Goal: Contribute content: Contribute content

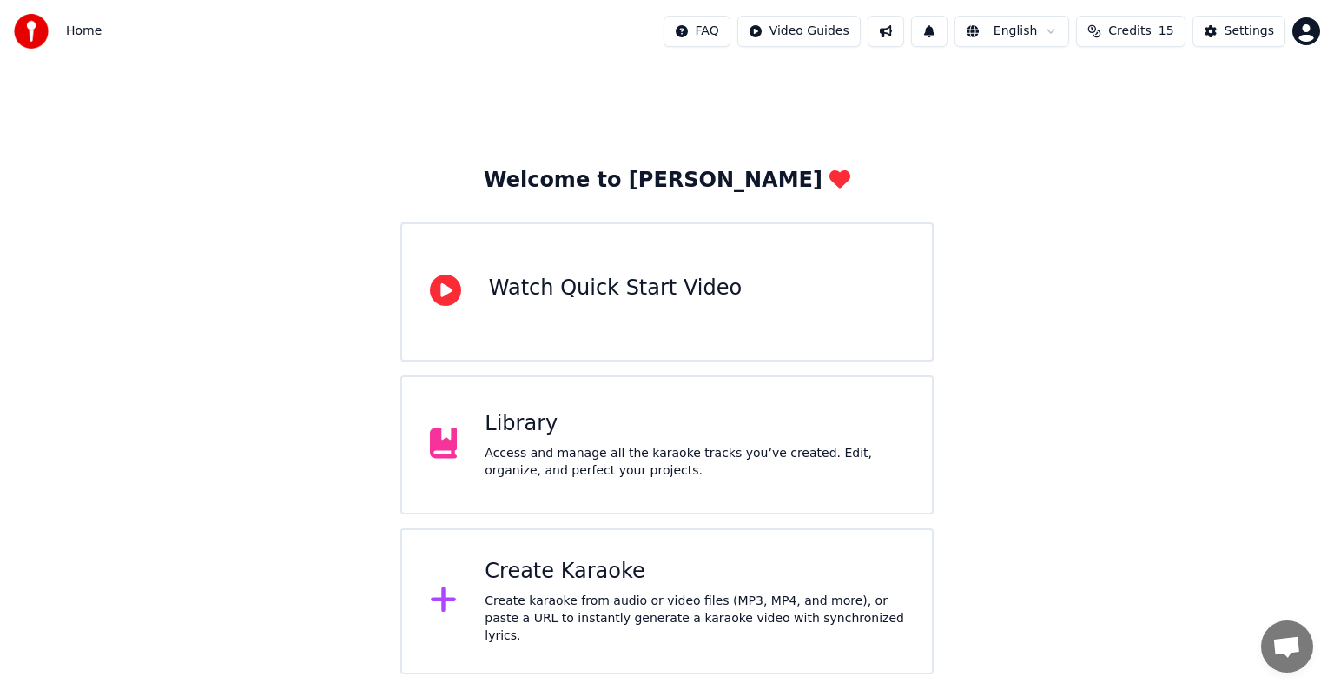
click at [539, 441] on div "Library Access and manage all the karaoke tracks you’ve created. Edit, organize…" at bounding box center [695, 444] width 420 height 69
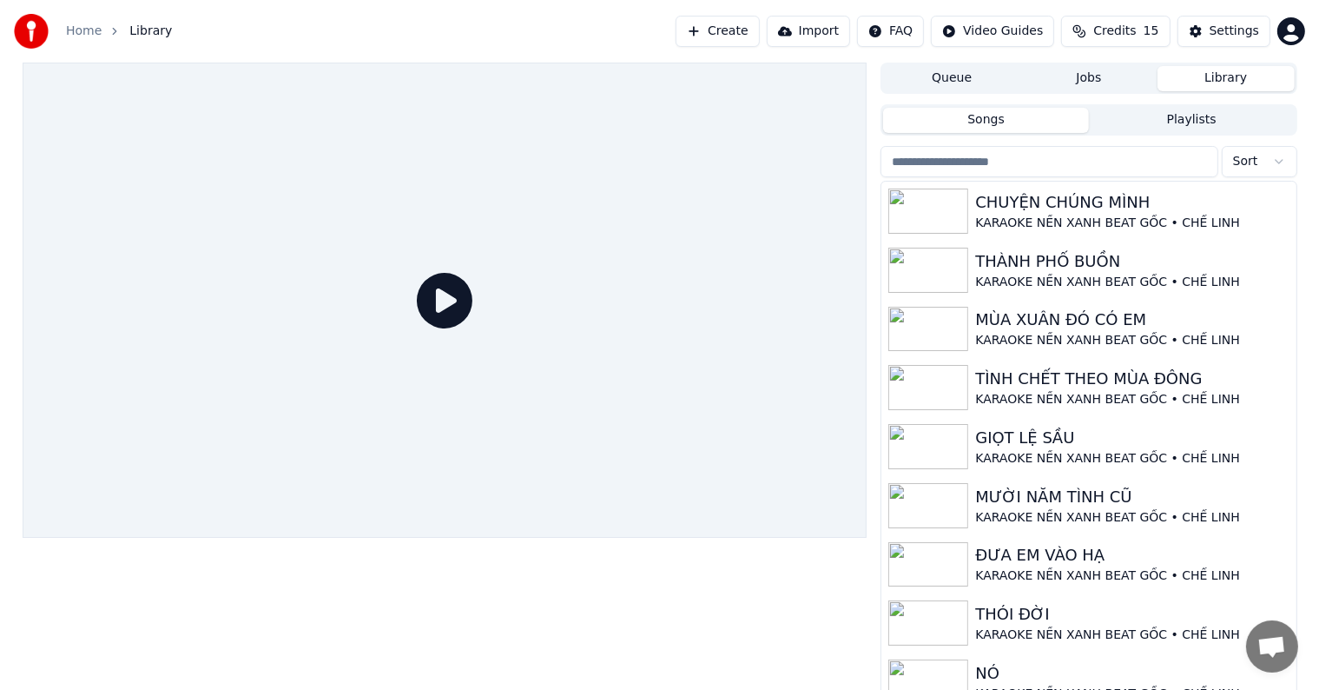
click at [754, 28] on button "Create" at bounding box center [718, 31] width 84 height 31
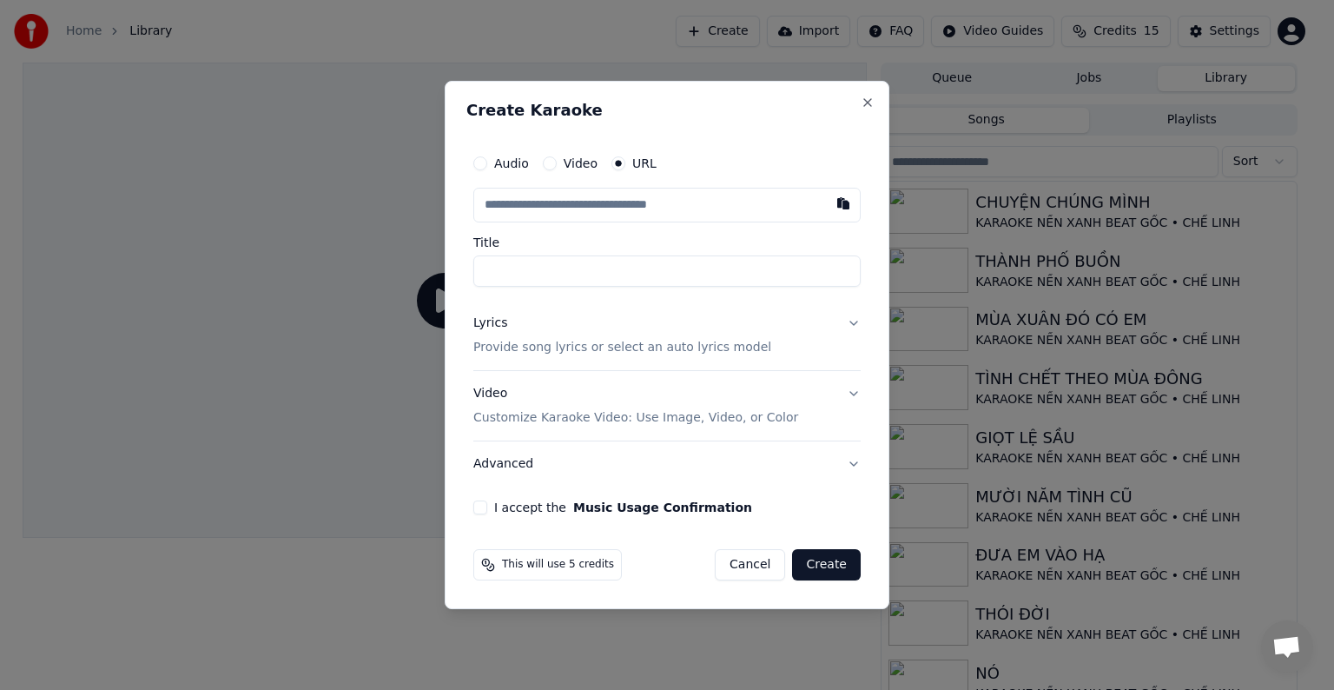
click at [595, 204] on input "text" at bounding box center [666, 205] width 387 height 35
paste input "**********"
type input "**********"
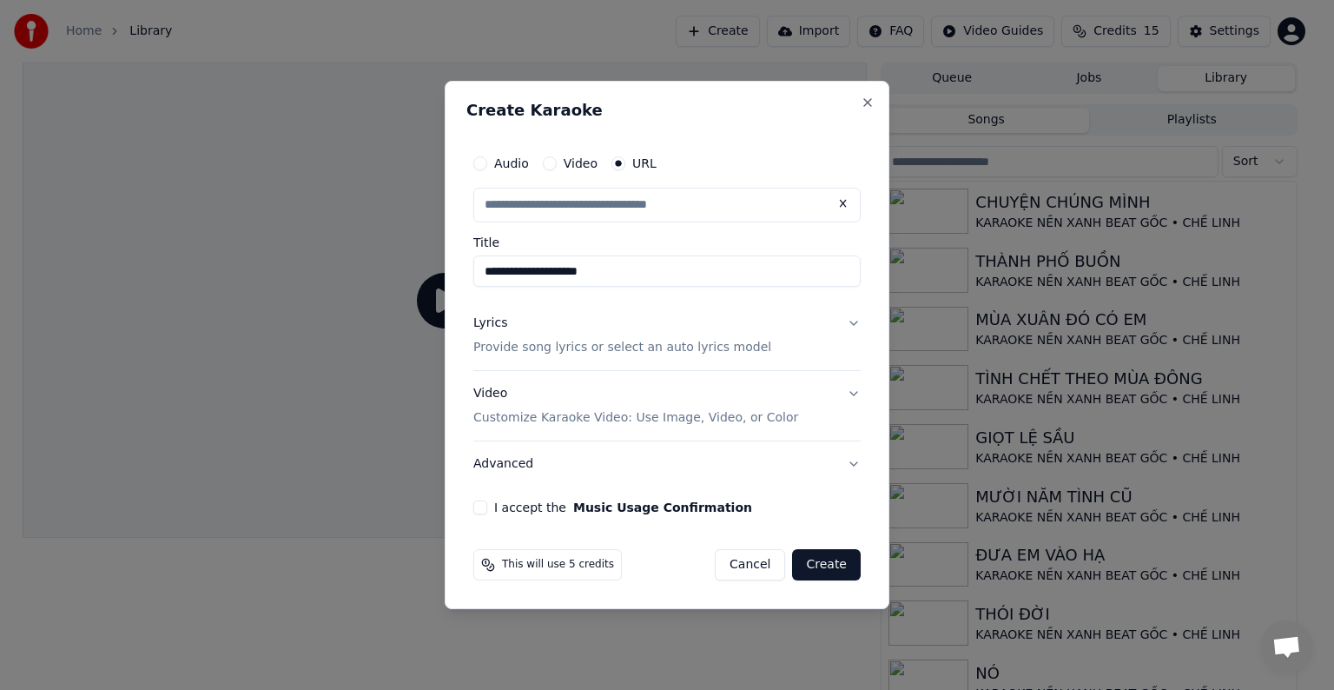
click at [608, 274] on input "**********" at bounding box center [666, 270] width 387 height 31
drag, startPoint x: 615, startPoint y: 271, endPoint x: 461, endPoint y: 271, distance: 153.7
click at [461, 271] on div "**********" at bounding box center [667, 345] width 445 height 528
type input "**********"
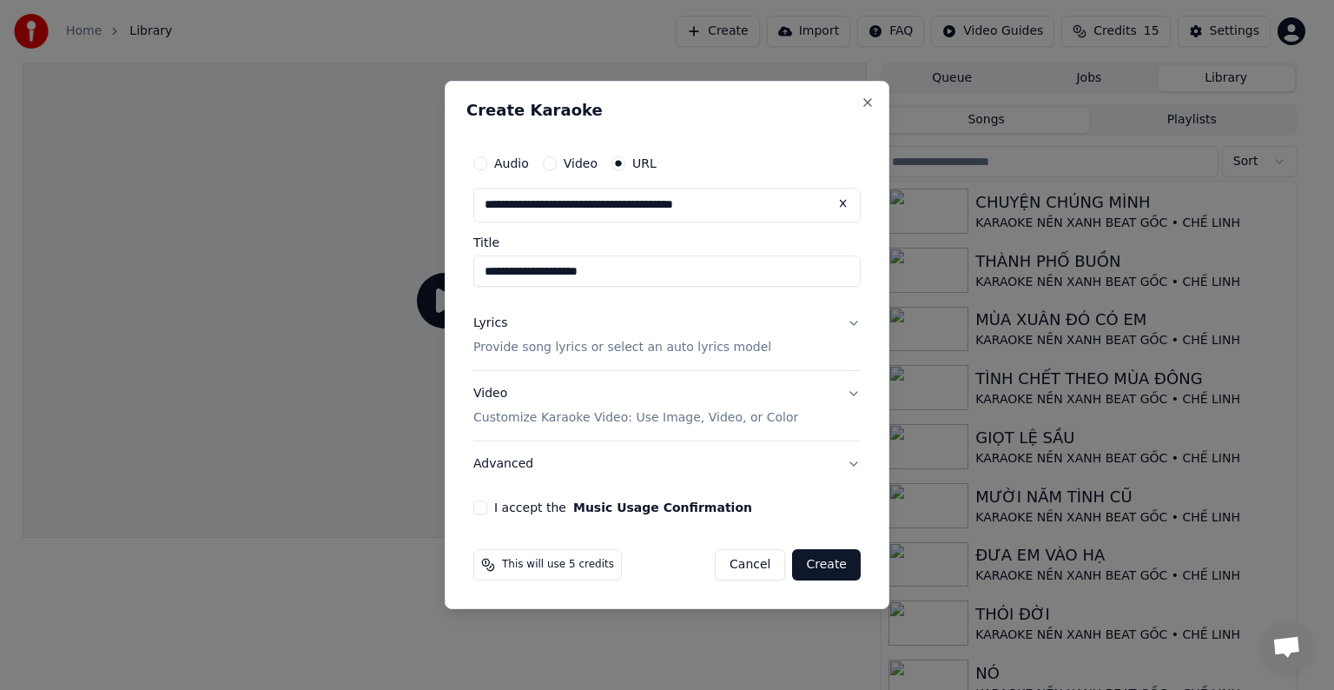
click at [556, 348] on p "Provide song lyrics or select an auto lyrics model" at bounding box center [622, 347] width 298 height 17
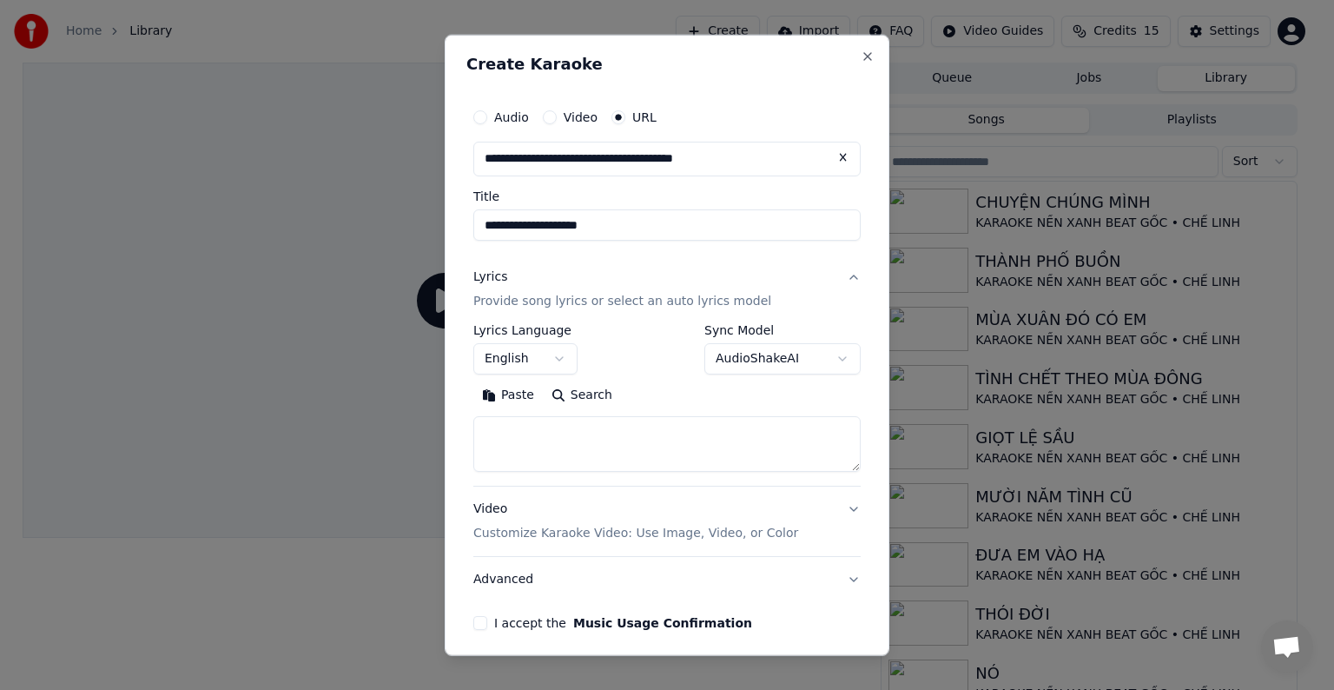
click at [563, 354] on button "English" at bounding box center [525, 358] width 104 height 31
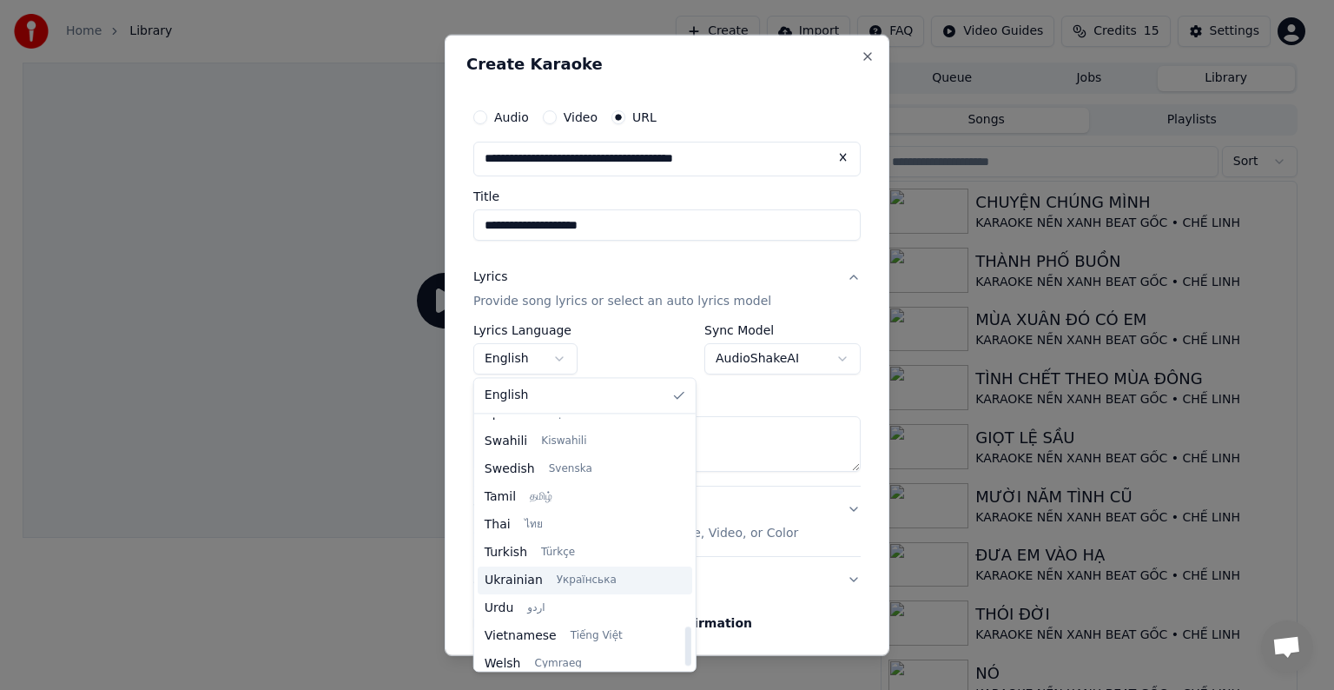
scroll to position [1333, 0]
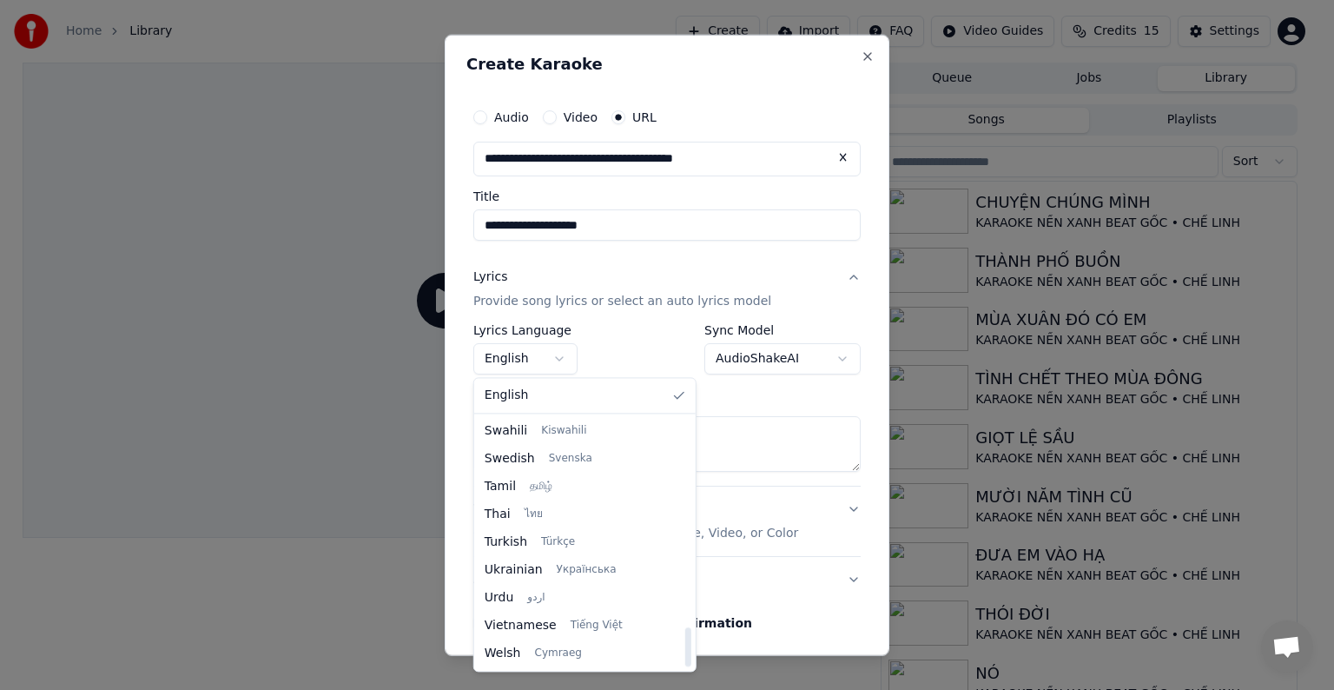
select select "**"
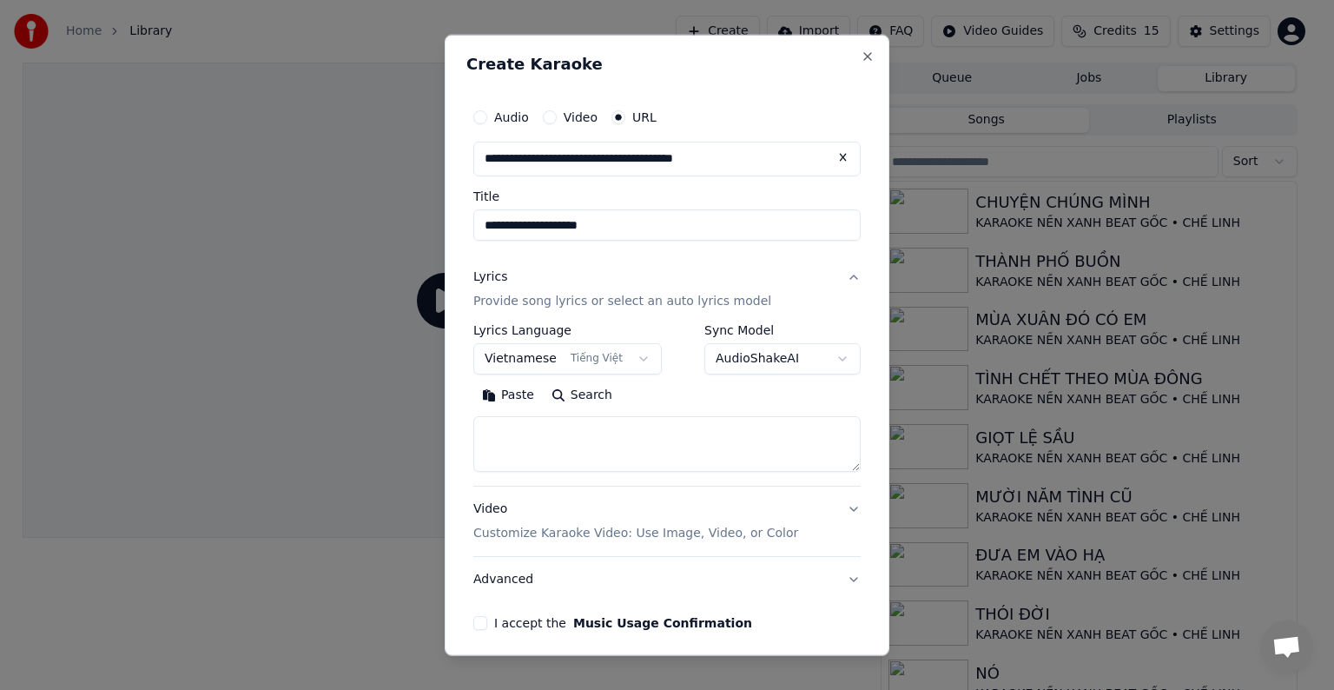
click at [560, 439] on textarea at bounding box center [666, 444] width 387 height 56
paste textarea "**********"
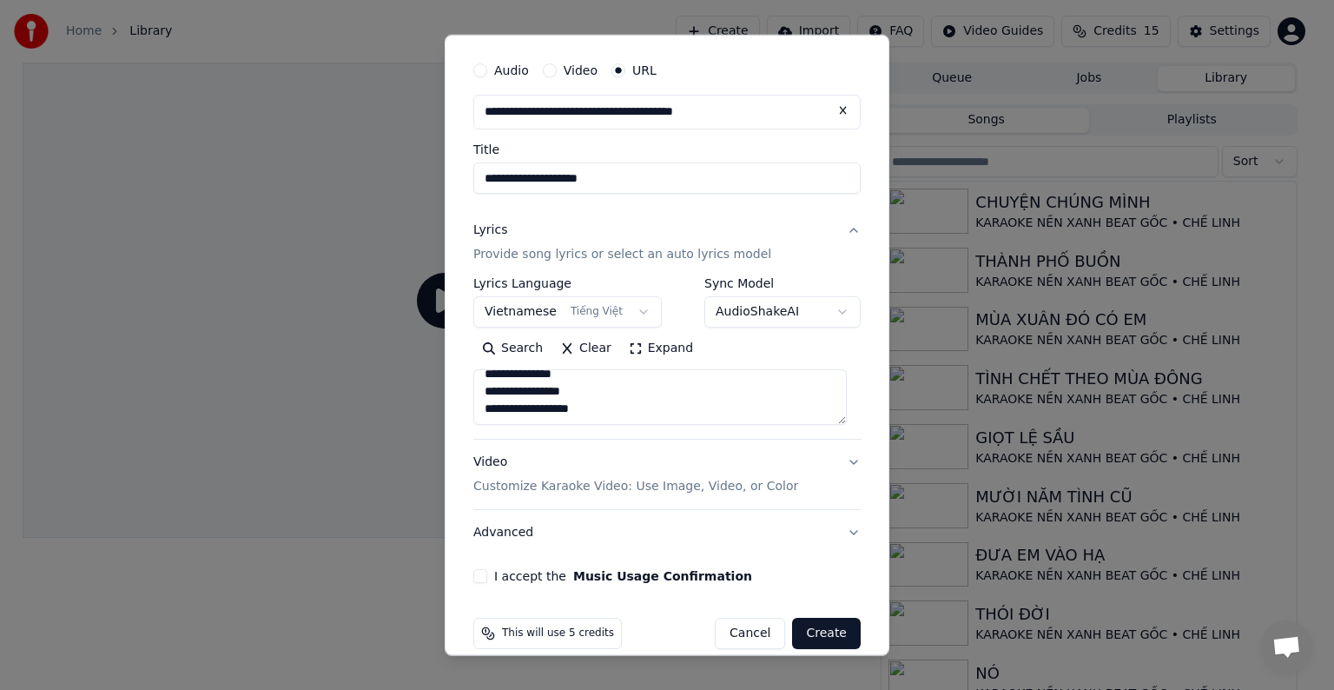
scroll to position [68, 0]
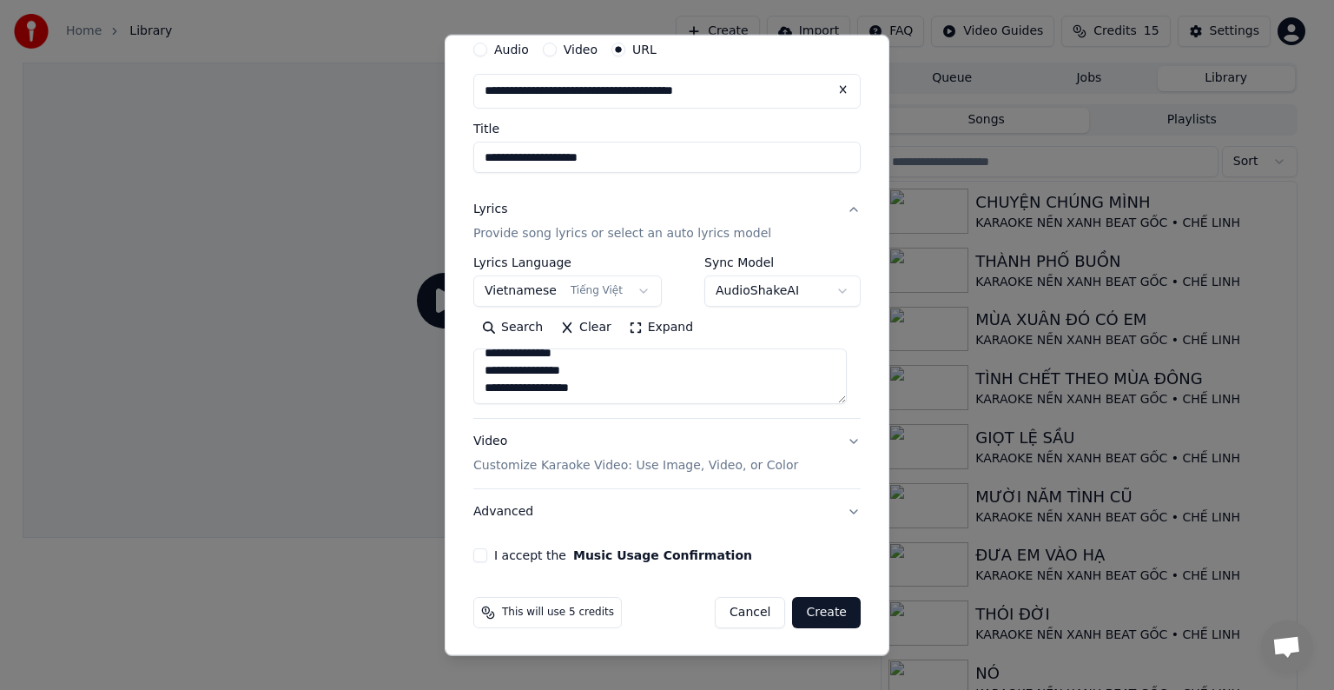
type textarea "**********"
click at [481, 552] on button "I accept the Music Usage Confirmation" at bounding box center [480, 555] width 14 height 14
click at [813, 613] on button "Create" at bounding box center [826, 612] width 69 height 31
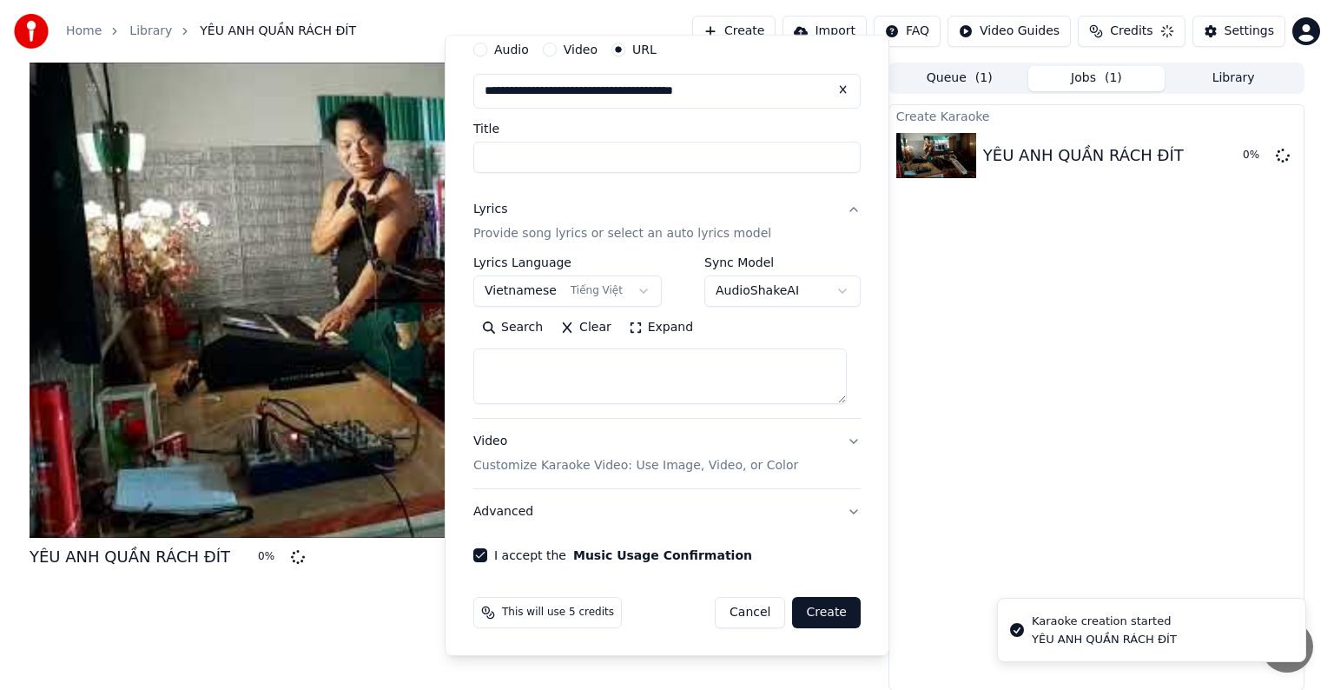
select select
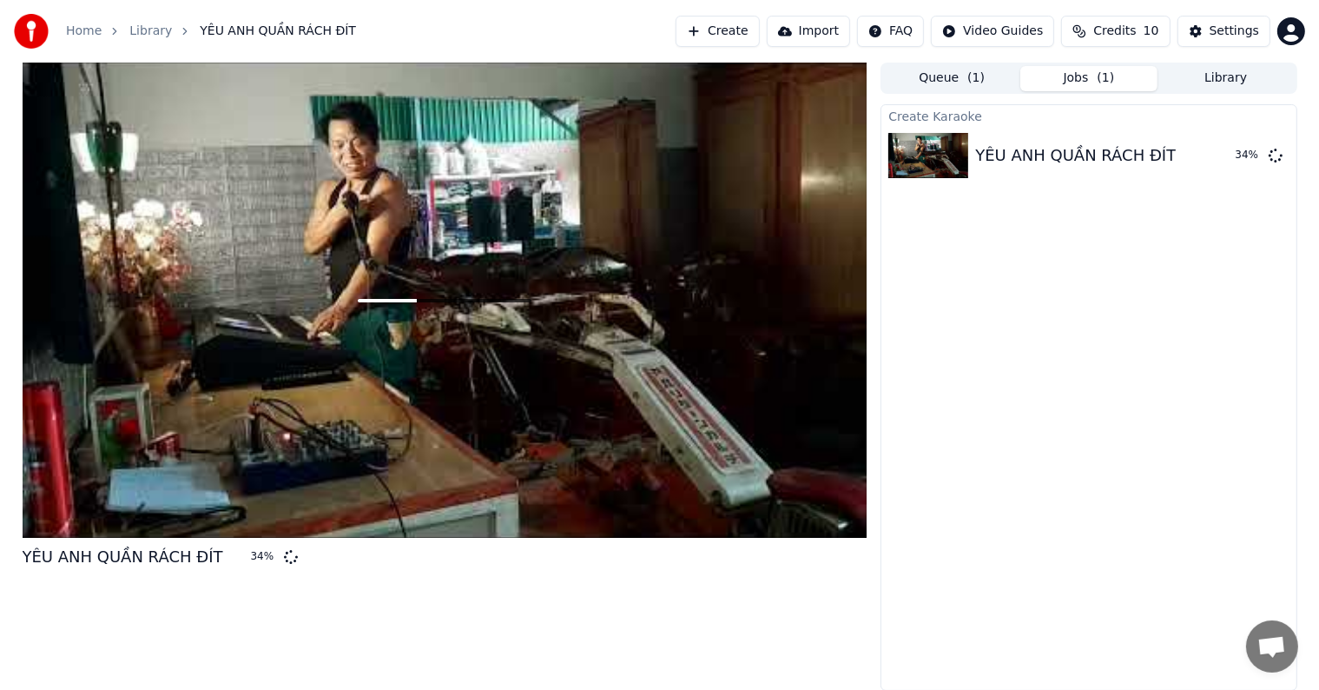
click at [1095, 226] on div "Create Karaoke YÊU ANH QUẦN RÁCH ĐÍT 34 %" at bounding box center [1089, 397] width 416 height 586
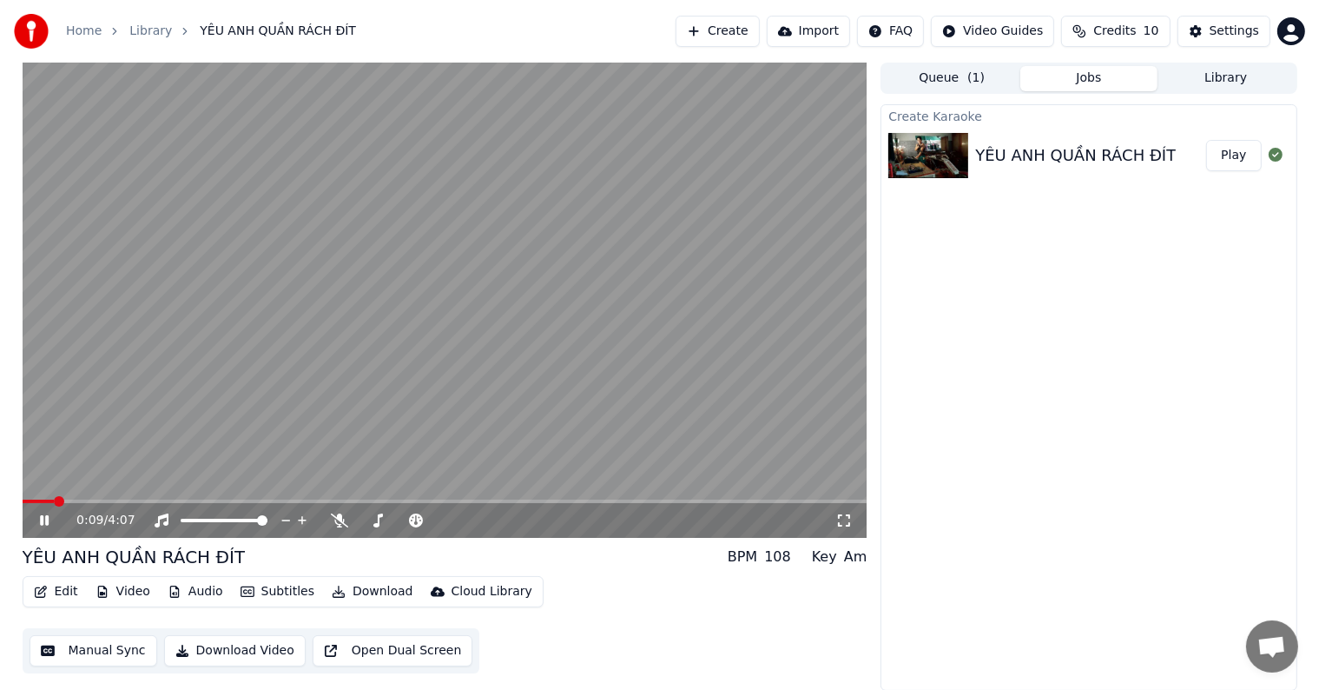
click at [1123, 219] on div "Create Karaoke YÊU ANH QUẦN RÁCH ĐÍT Play" at bounding box center [1089, 397] width 416 height 586
click at [11, 601] on div "0:30 / 4:07 YÊU ANH QUẦN RÁCH ĐÍT BPM 108 Key Am Edit Video Audio Subtitles Dow…" at bounding box center [660, 377] width 1303 height 628
click at [1076, 390] on div "Create Karaoke YÊU ANH QUẦN RÁCH ĐÍT Play" at bounding box center [1089, 397] width 416 height 586
click at [339, 519] on icon at bounding box center [339, 520] width 17 height 14
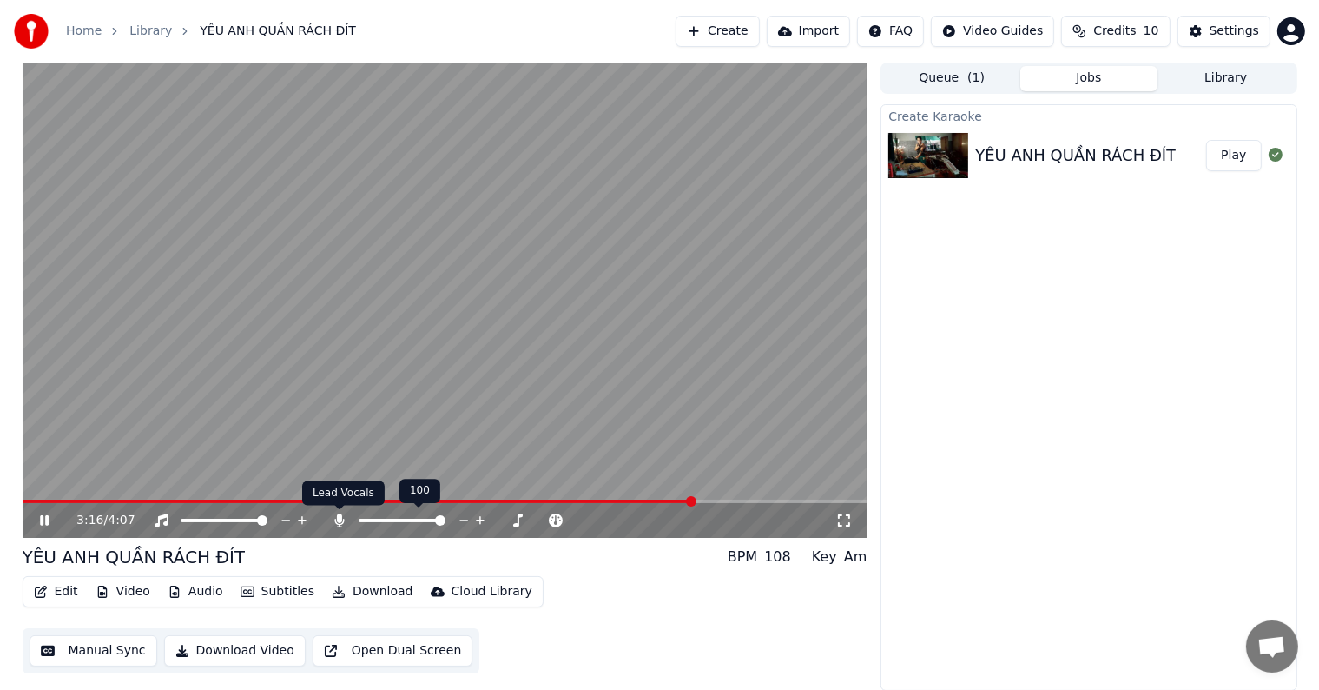
click at [335, 516] on icon at bounding box center [339, 520] width 17 height 14
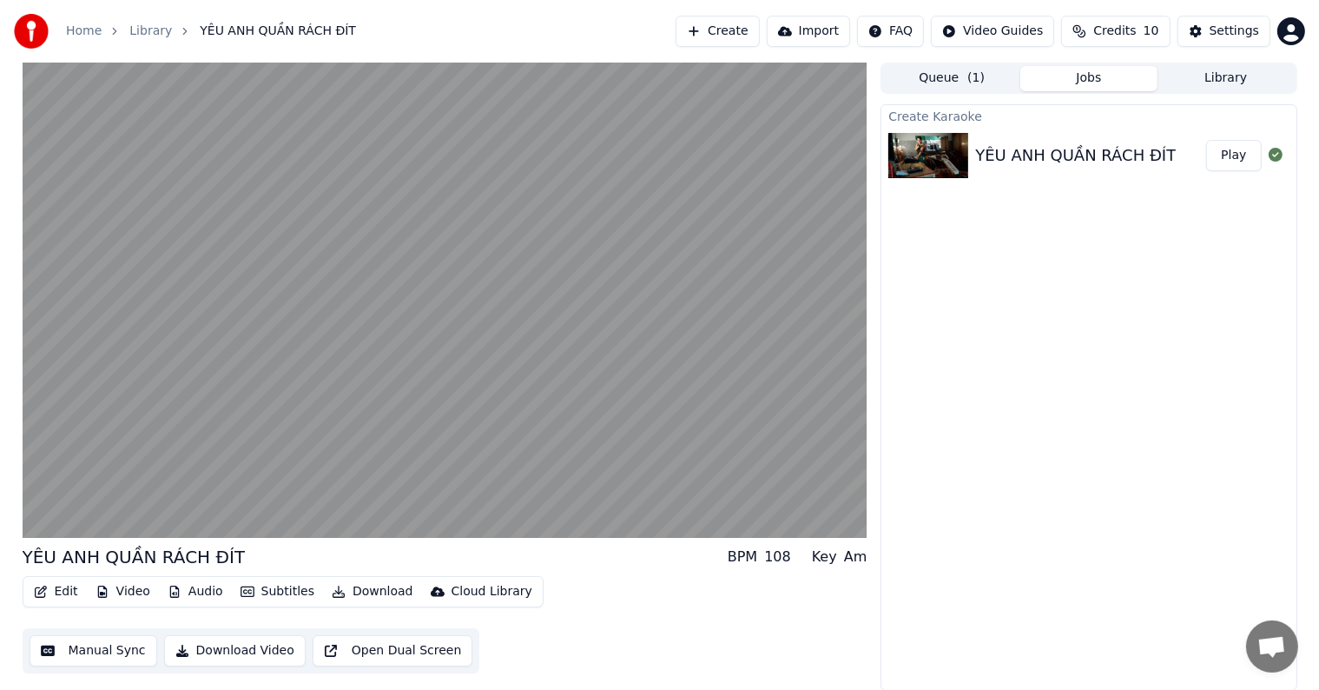
scroll to position [0, 0]
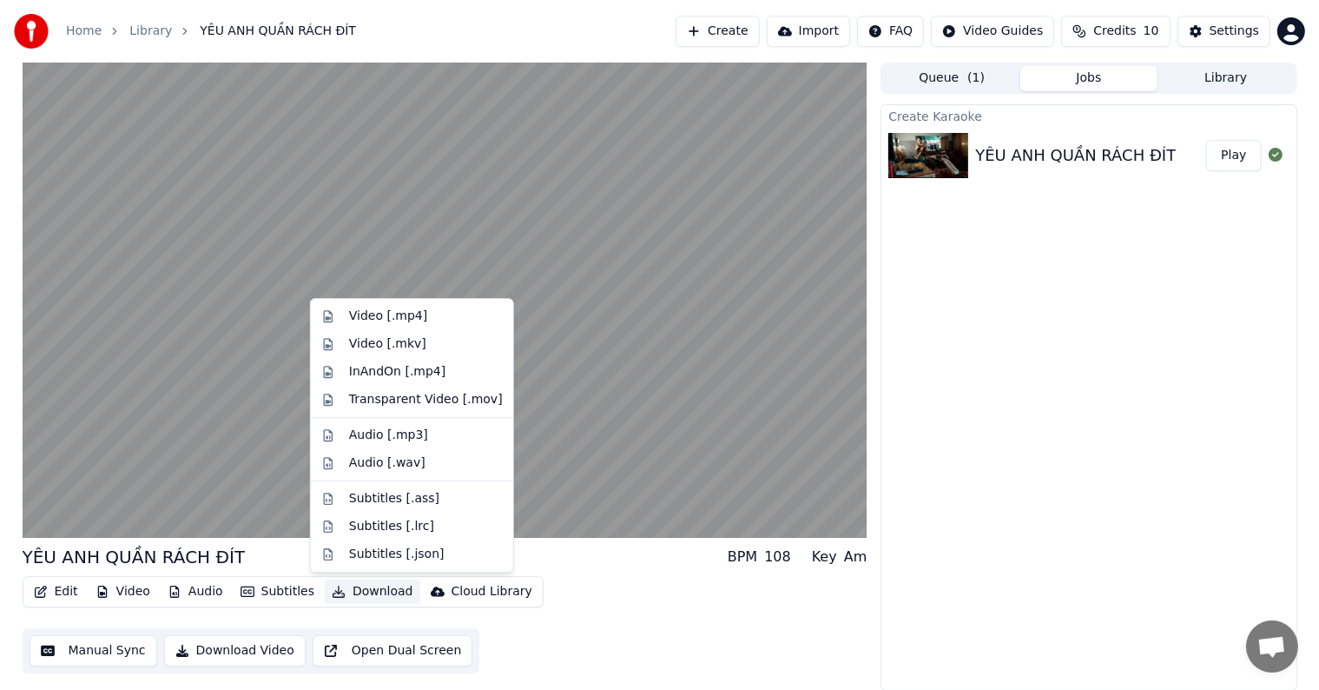
click at [368, 590] on button "Download" at bounding box center [373, 591] width 96 height 24
click at [375, 436] on div "Audio [.mp3]" at bounding box center [388, 434] width 79 height 17
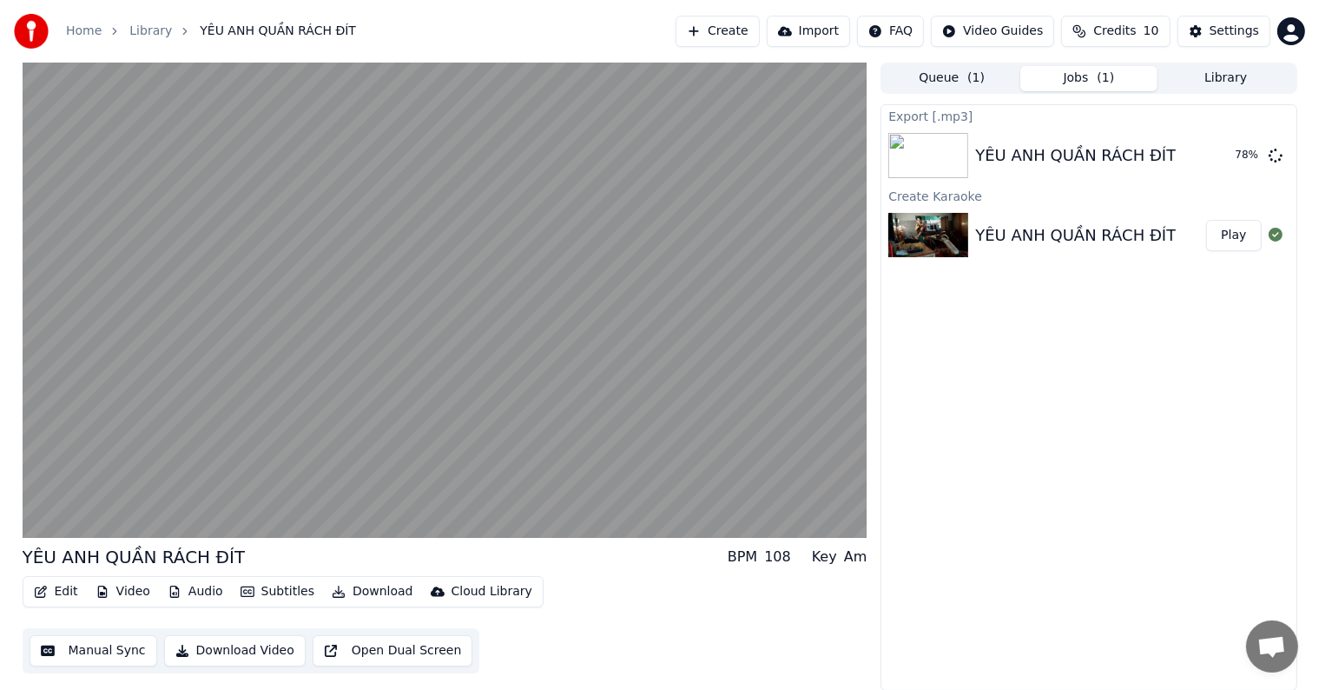
click at [372, 587] on button "Download" at bounding box center [373, 591] width 96 height 24
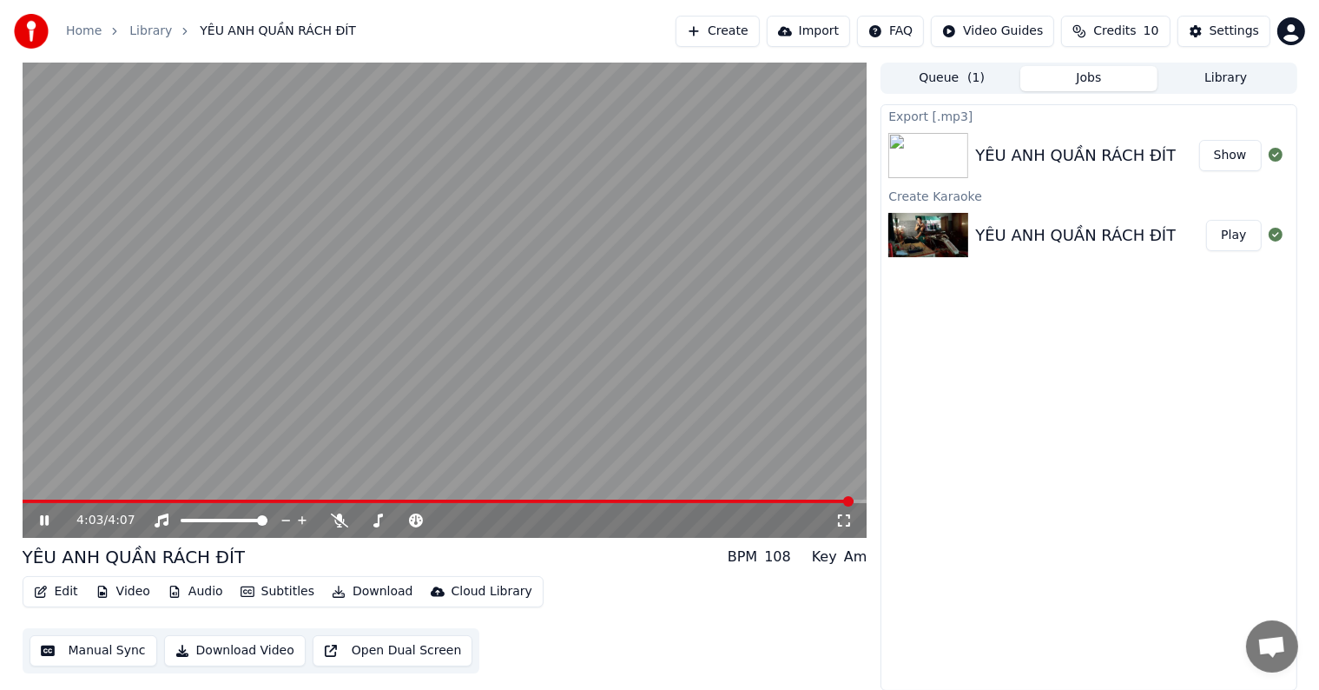
click at [1069, 452] on div "Export [.mp3] YÊU ANH QUẦN RÁCH ĐÍT Show Create Karaoke YÊU ANH QUẦN RÁCH ĐÍT P…" at bounding box center [1089, 397] width 416 height 586
click at [1232, 155] on button "Show" at bounding box center [1231, 155] width 63 height 31
click at [43, 516] on icon at bounding box center [44, 520] width 10 height 12
click at [44, 518] on icon at bounding box center [56, 520] width 41 height 14
click at [364, 594] on button "Download" at bounding box center [373, 591] width 96 height 24
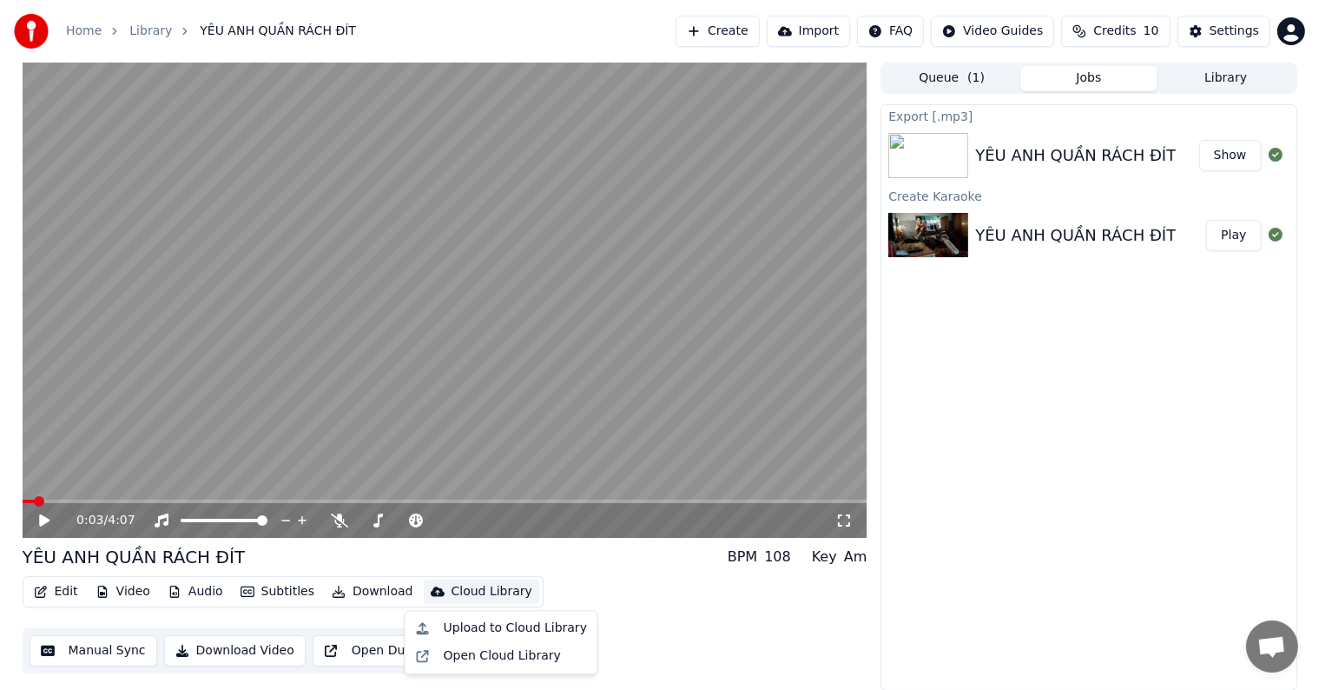
click at [557, 554] on div "YÊU ANH QUẦN RÁCH ĐÍT BPM 108 Key Am" at bounding box center [445, 557] width 845 height 24
click at [578, 567] on div "YÊU ANH QUẦN RÁCH ĐÍT BPM 108 Key Am" at bounding box center [445, 557] width 845 height 24
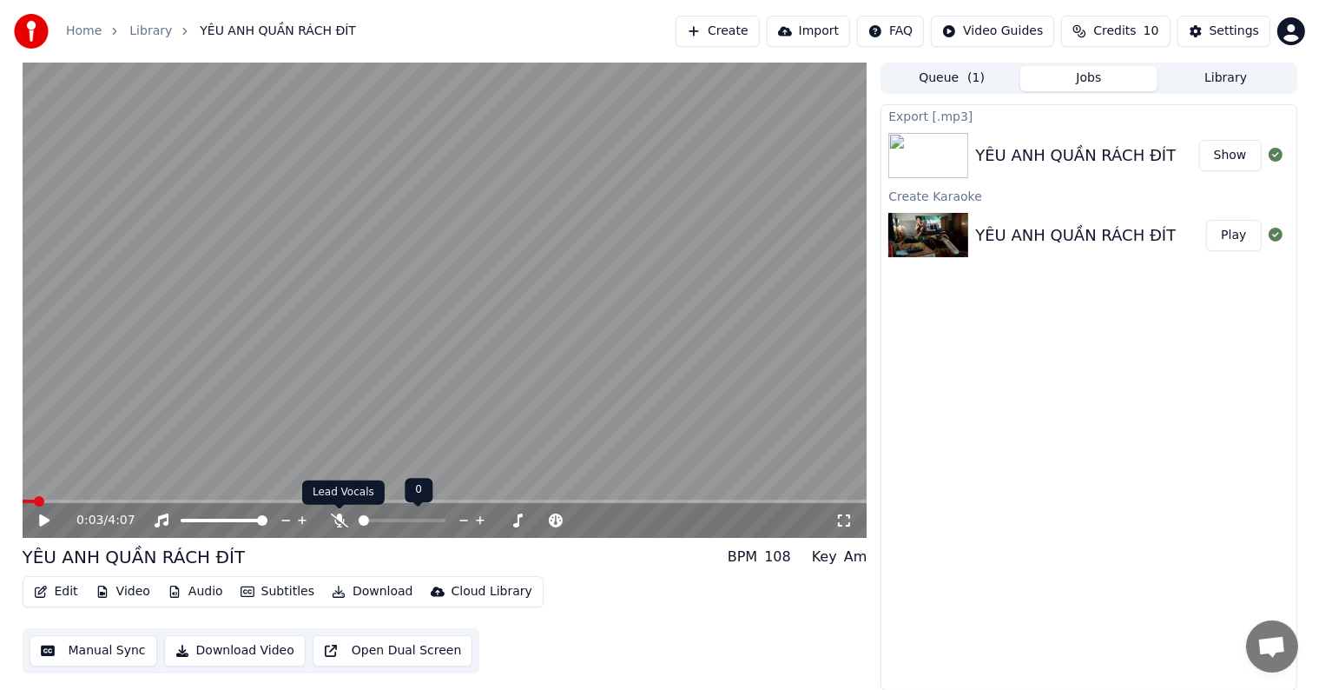
click at [337, 520] on icon at bounding box center [339, 520] width 17 height 14
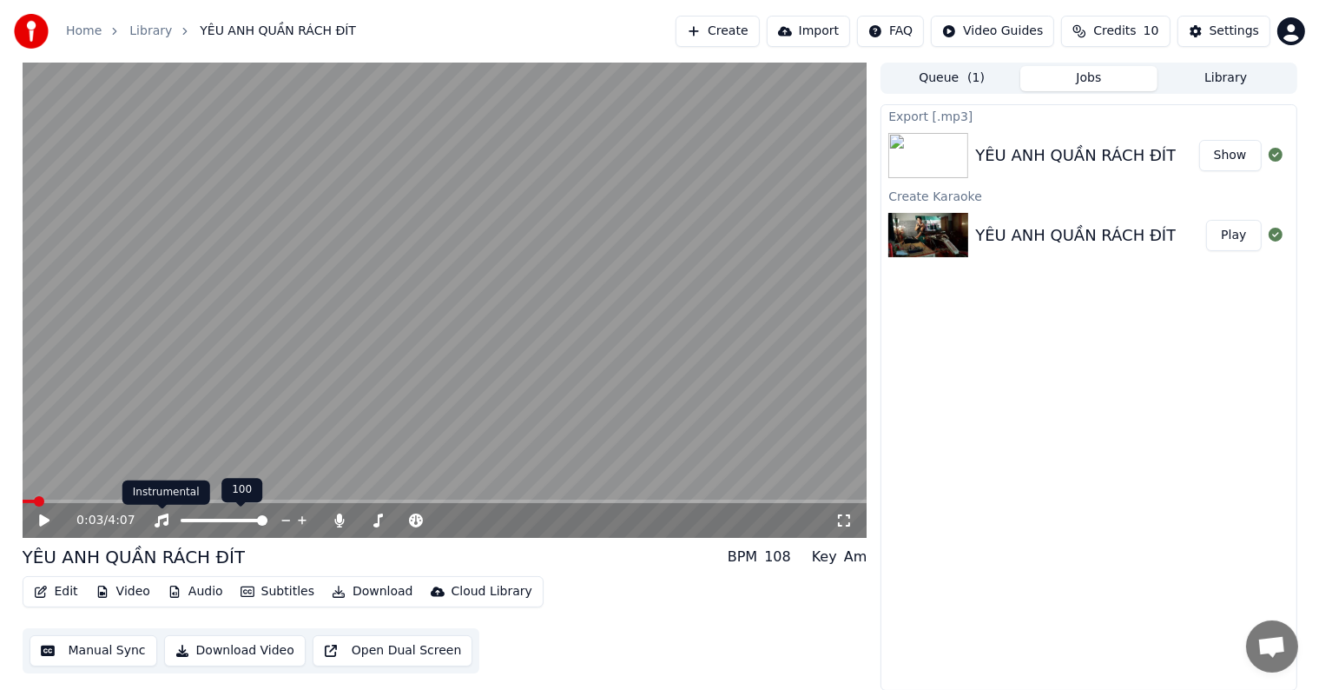
click at [157, 521] on icon at bounding box center [161, 520] width 17 height 14
click at [45, 520] on icon at bounding box center [44, 520] width 10 height 12
click at [147, 496] on span at bounding box center [152, 501] width 10 height 10
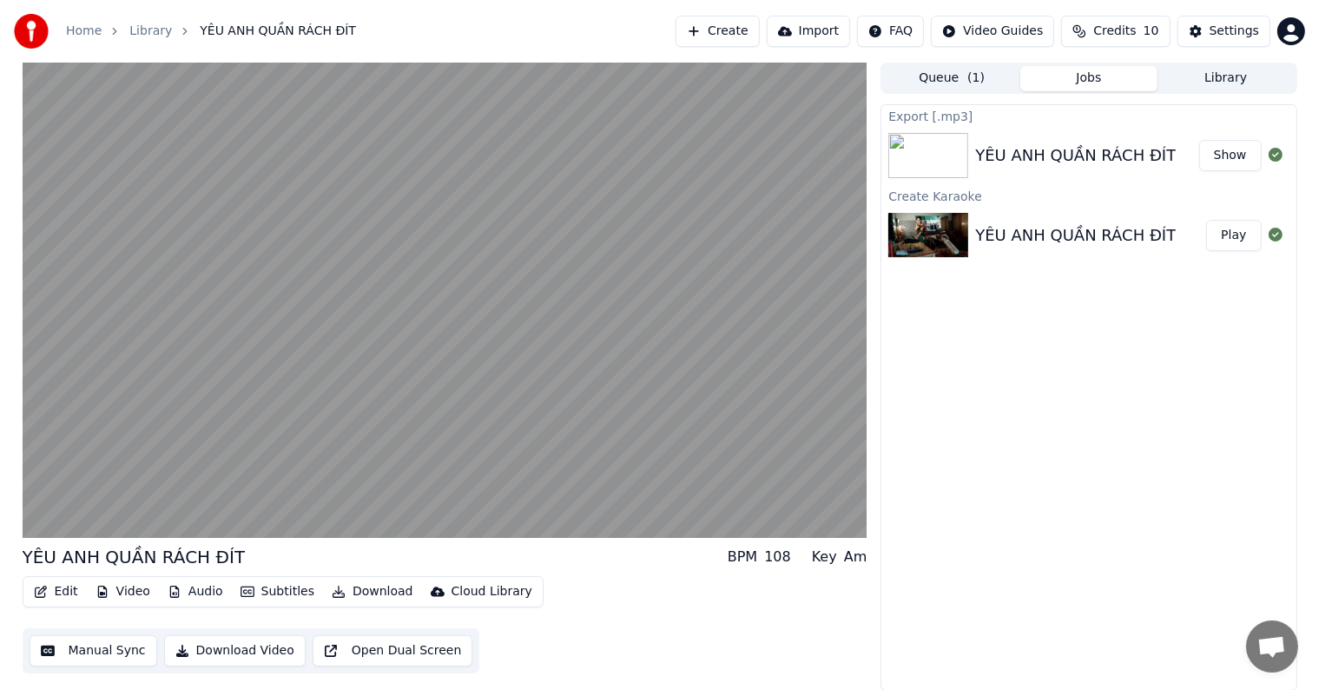
click at [383, 585] on button "Download" at bounding box center [373, 591] width 96 height 24
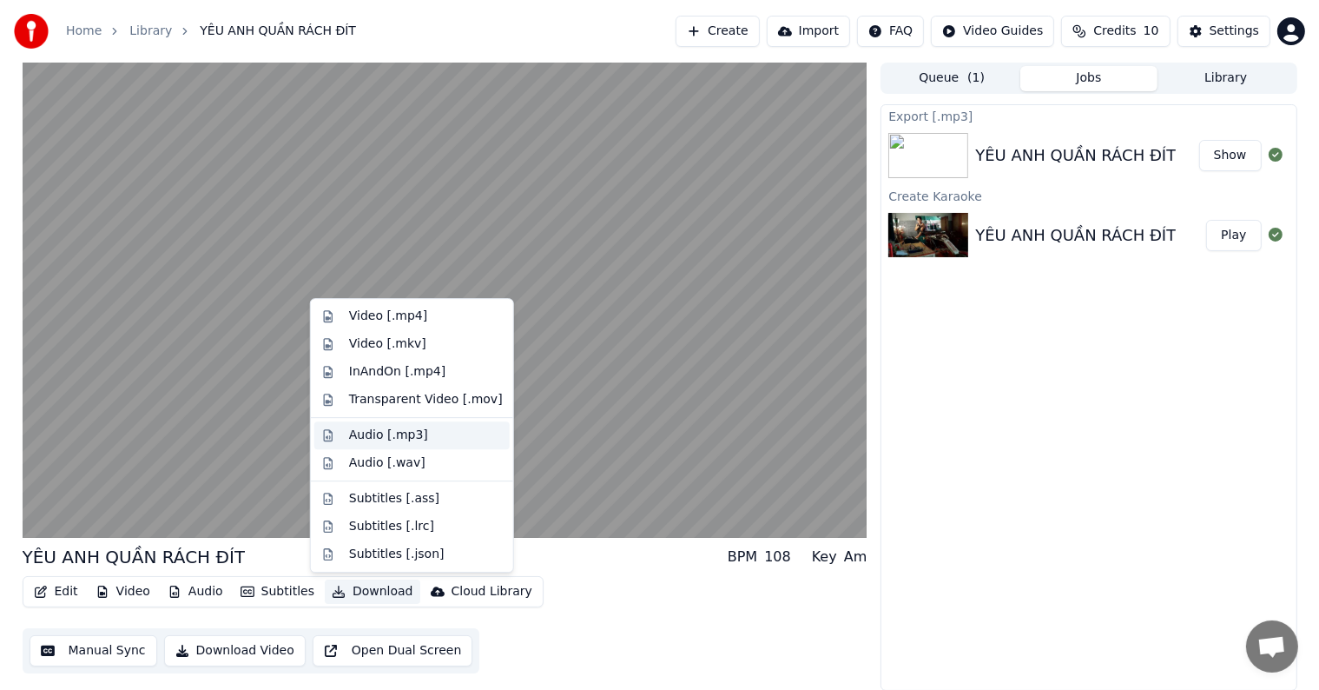
click at [393, 438] on div "Audio [.mp3]" at bounding box center [388, 434] width 79 height 17
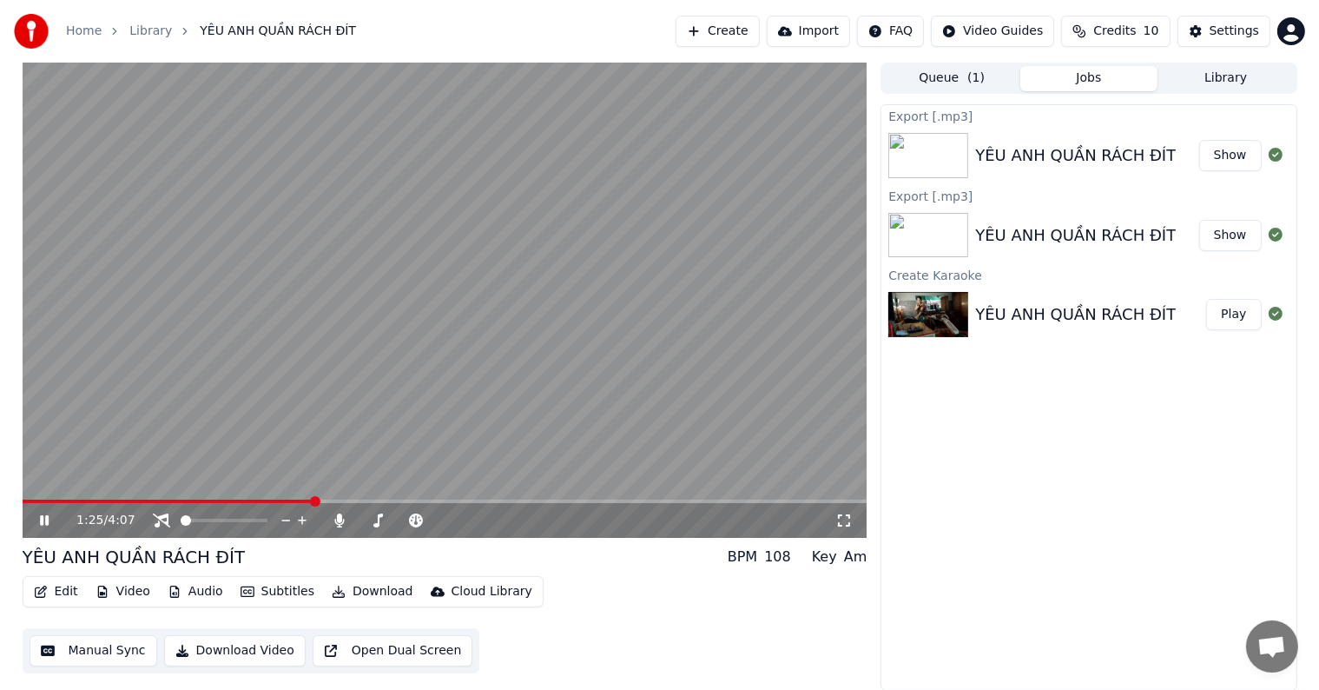
click at [44, 517] on icon at bounding box center [56, 520] width 41 height 14
click at [1228, 153] on button "Show" at bounding box center [1231, 155] width 63 height 31
click at [11, 500] on div "1:25 / 4:07 YÊU ANH QUẦN RÁCH ĐÍT BPM 108 Key Am Edit Video Audio Subtitles Dow…" at bounding box center [660, 377] width 1303 height 628
click at [157, 519] on icon at bounding box center [161, 520] width 17 height 14
click at [335, 519] on icon at bounding box center [340, 520] width 10 height 14
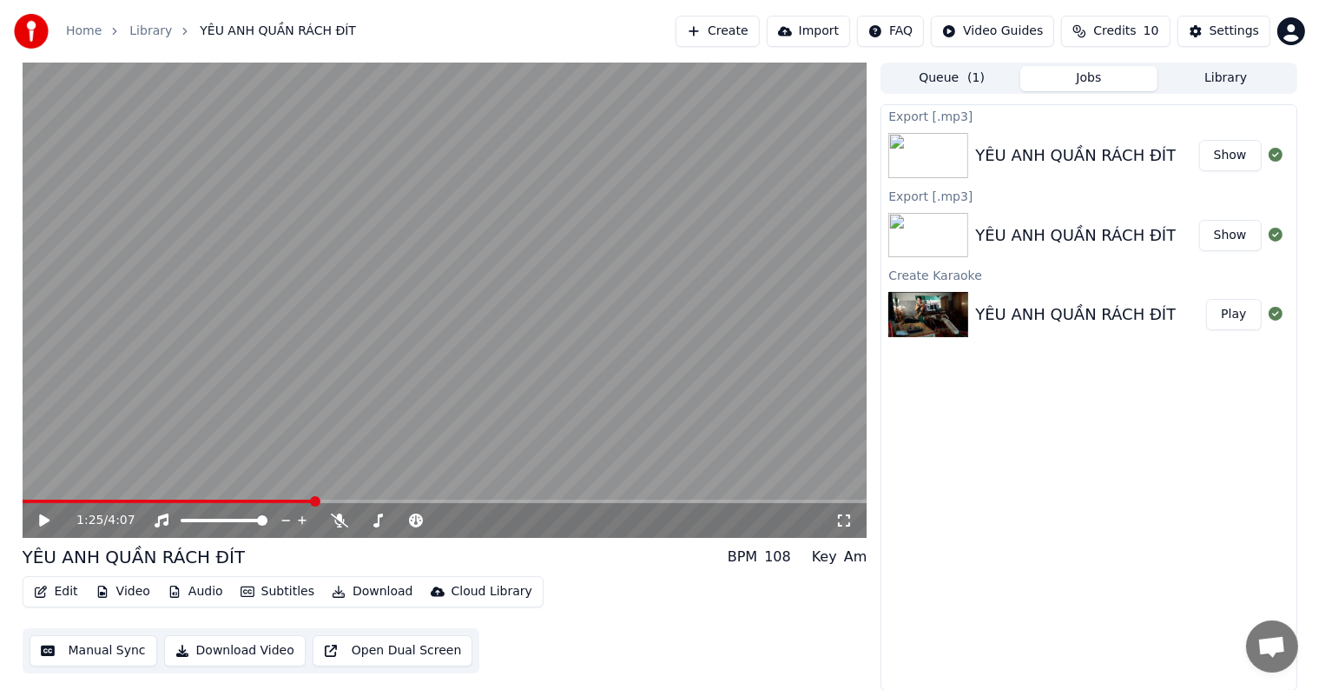
drag, startPoint x: 316, startPoint y: 506, endPoint x: 31, endPoint y: 504, distance: 284.9
click at [33, 504] on div "1:25 / 4:07" at bounding box center [445, 520] width 845 height 35
click at [1226, 231] on button "Show" at bounding box center [1231, 235] width 63 height 31
click at [1182, 386] on div "Export [.mp3] YÊU ANH QUẦN RÁCH ĐÍT Show Export [.mp3] YÊU ANH QUẦN RÁCH ĐÍT Sh…" at bounding box center [1089, 397] width 416 height 586
click at [1233, 232] on button "Show" at bounding box center [1231, 235] width 63 height 31
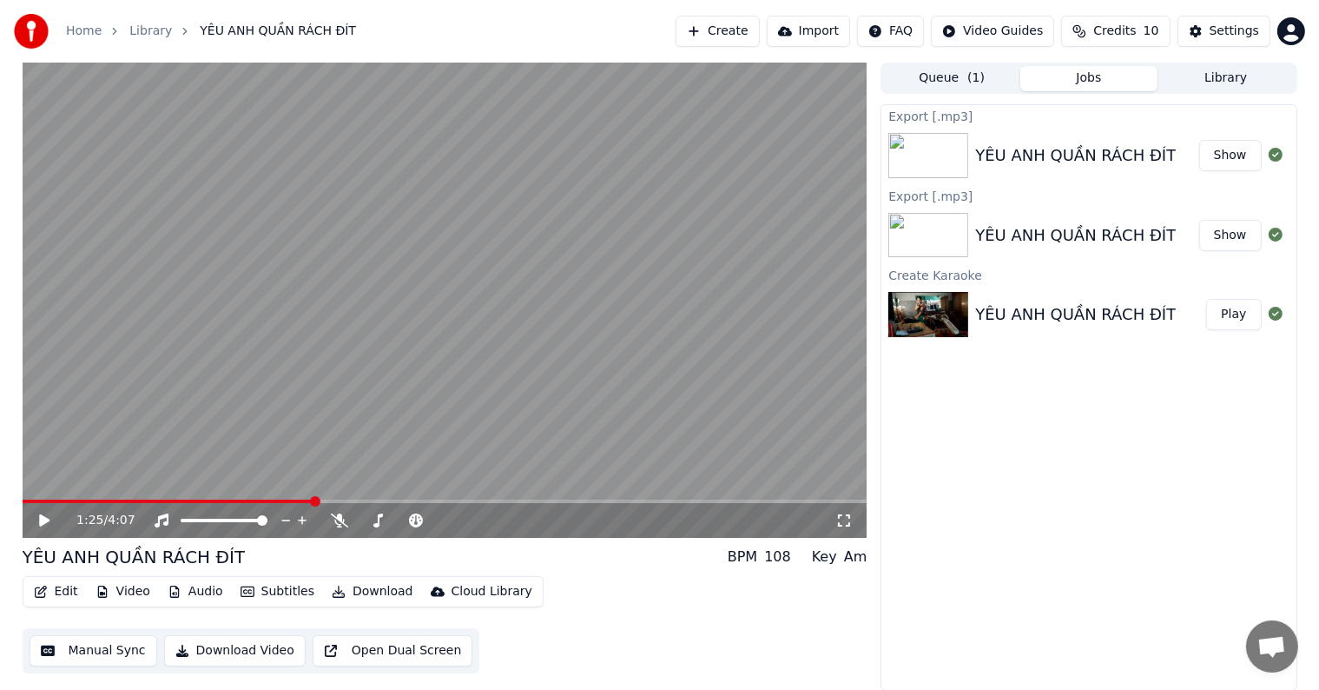
click at [1233, 232] on button "Show" at bounding box center [1231, 235] width 63 height 31
click at [1233, 152] on button "Show" at bounding box center [1231, 155] width 63 height 31
click at [1231, 158] on button "Show" at bounding box center [1231, 155] width 63 height 31
click at [1223, 237] on button "Show" at bounding box center [1231, 235] width 63 height 31
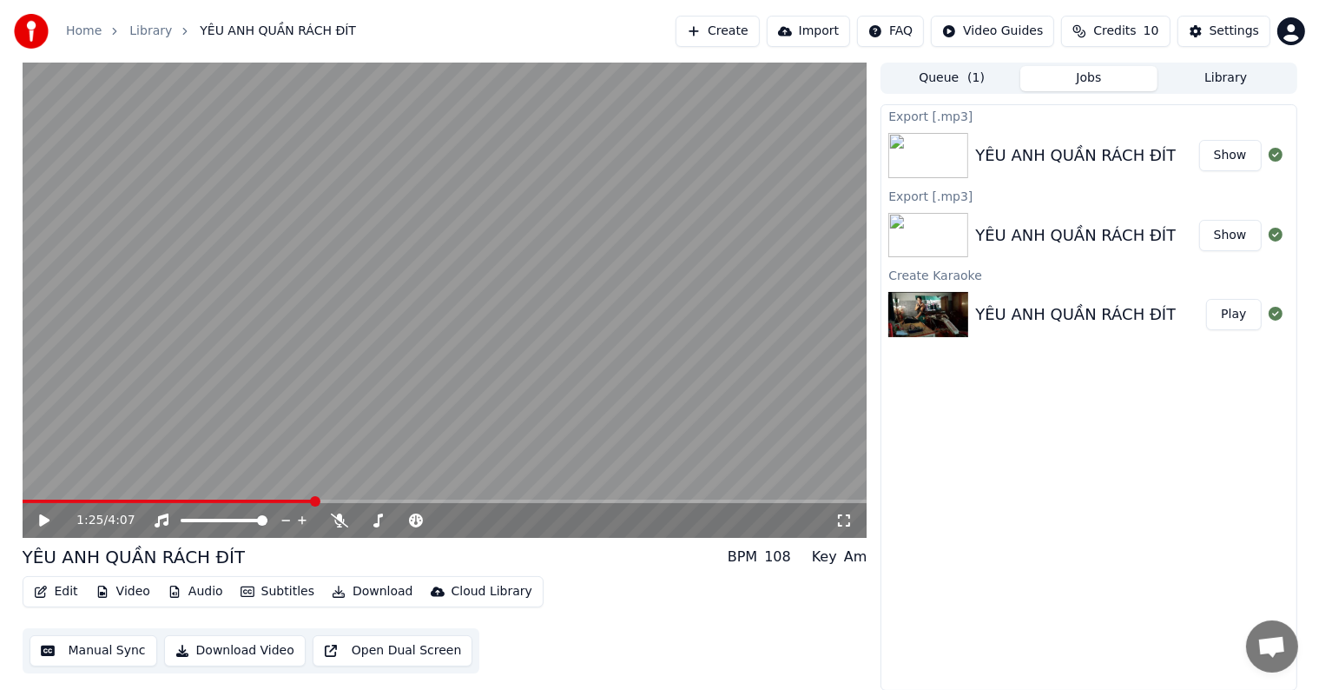
click at [1234, 309] on button "Play" at bounding box center [1233, 314] width 55 height 31
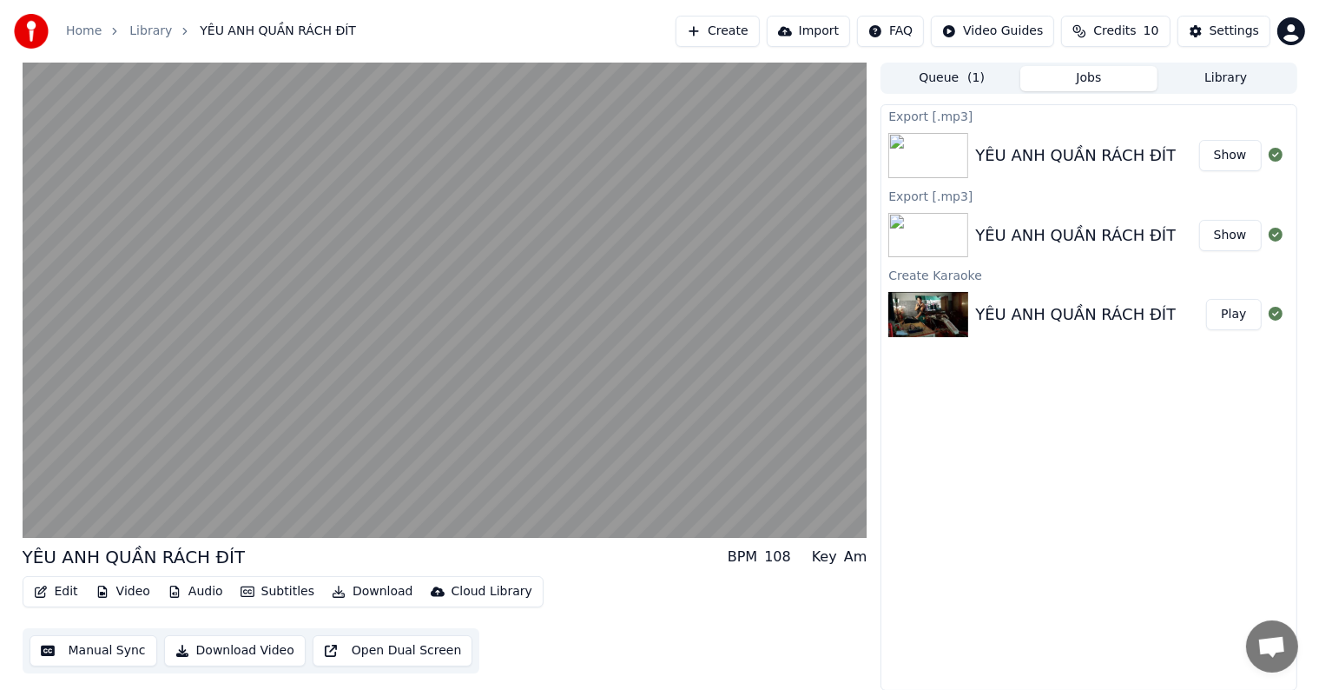
click at [1069, 71] on button "Jobs" at bounding box center [1089, 78] width 137 height 25
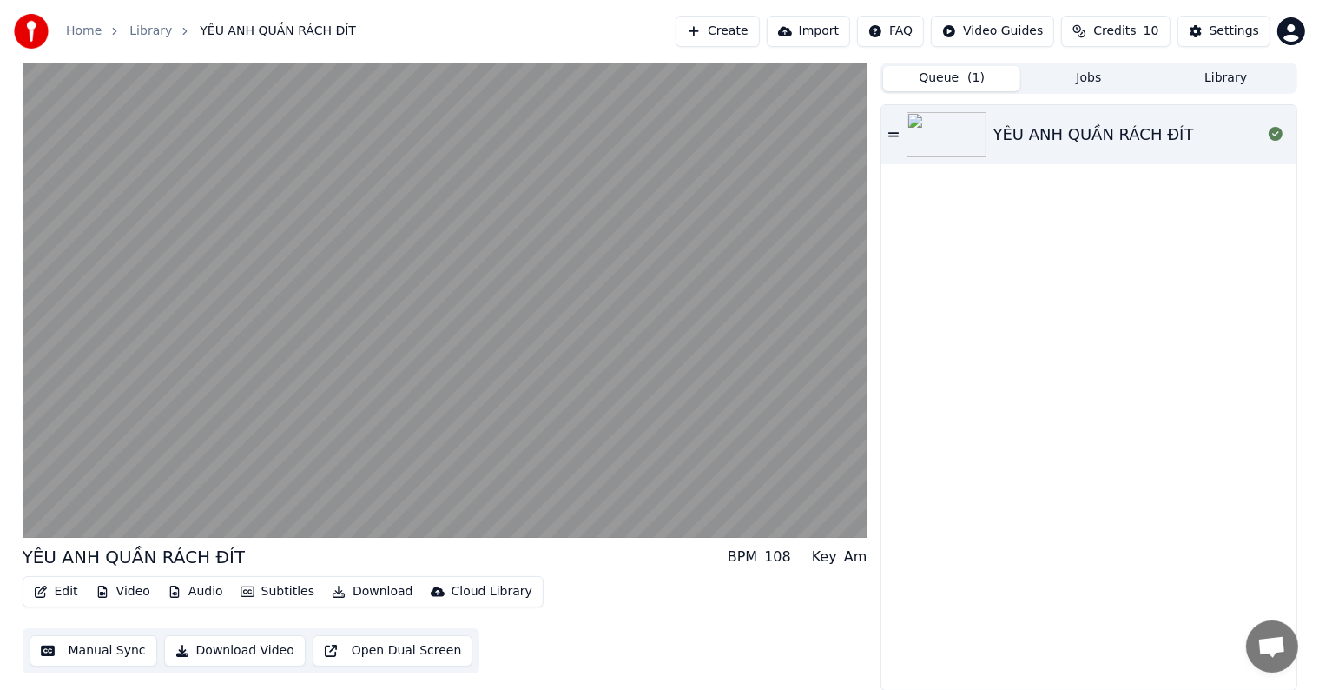
click at [968, 76] on span "( 1 )" at bounding box center [976, 77] width 17 height 17
click at [1094, 74] on button "Jobs" at bounding box center [1089, 78] width 137 height 25
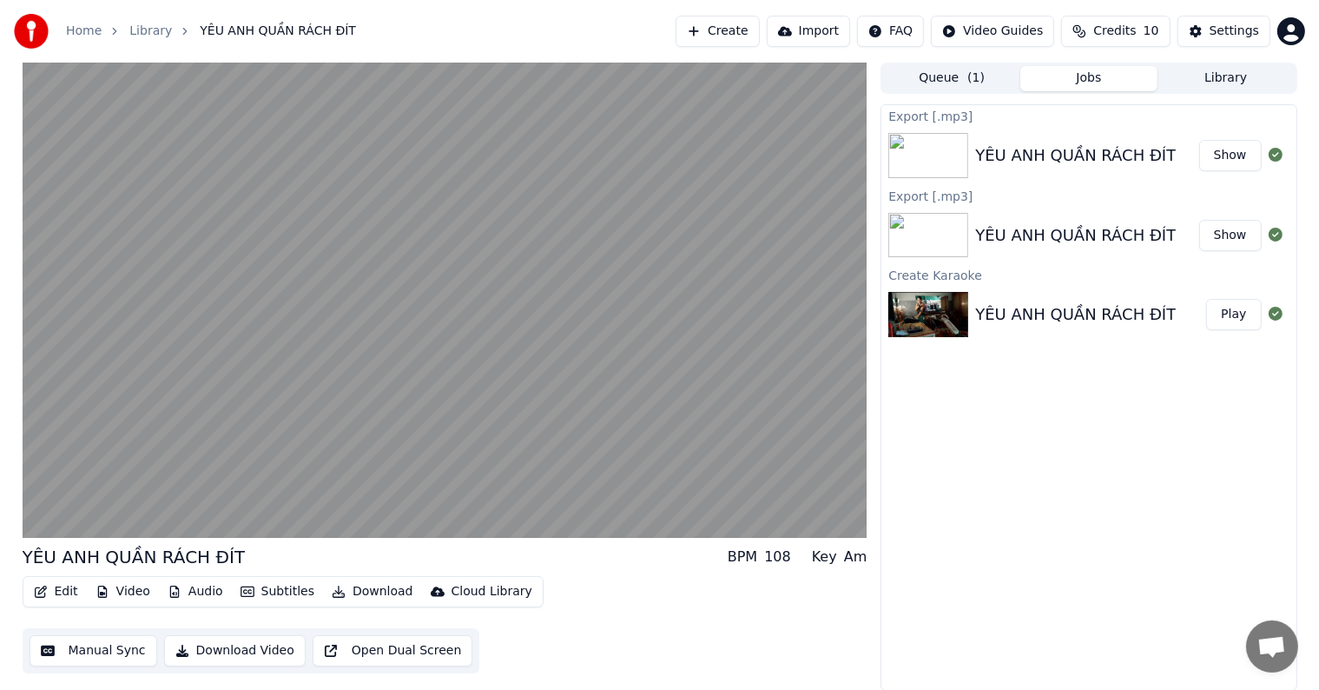
click at [1242, 154] on button "Show" at bounding box center [1231, 155] width 63 height 31
click at [1240, 229] on button "Show" at bounding box center [1231, 235] width 63 height 31
click at [1223, 72] on button "Library" at bounding box center [1226, 78] width 137 height 25
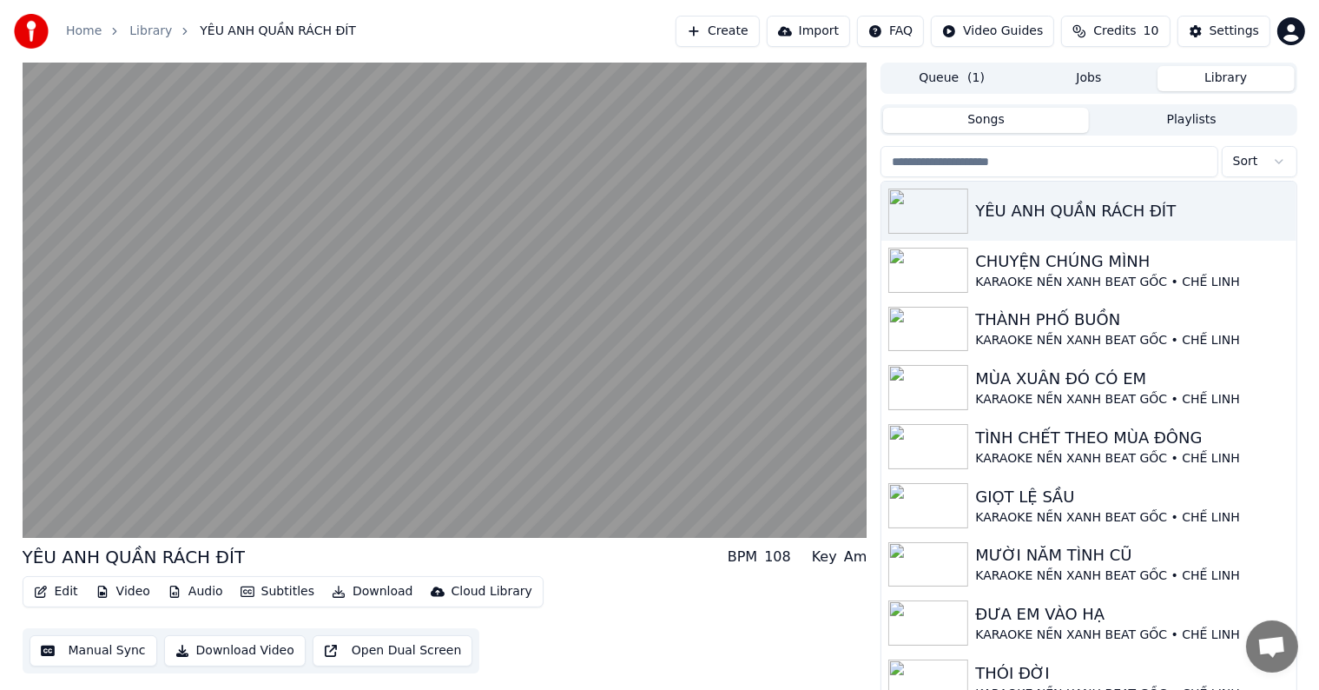
click at [966, 76] on button "Queue ( 1 )" at bounding box center [951, 78] width 137 height 25
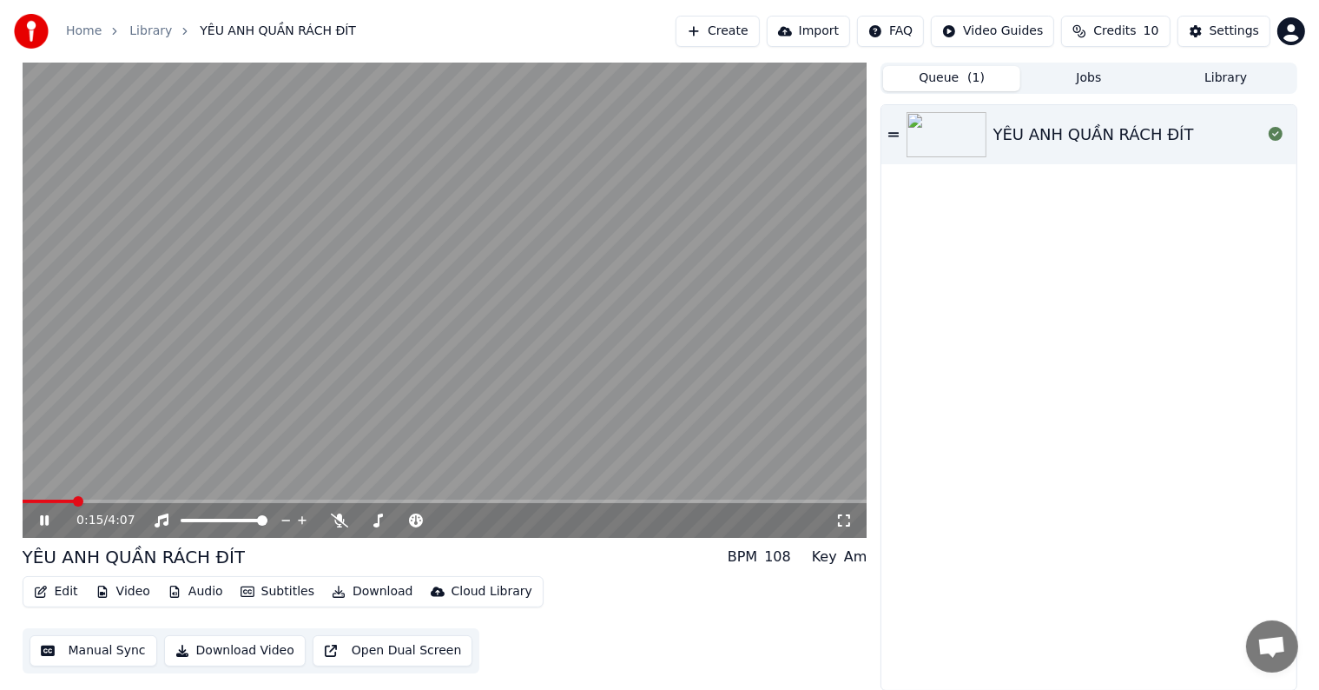
click at [115, 498] on video at bounding box center [445, 300] width 845 height 475
click at [49, 521] on icon at bounding box center [56, 520] width 41 height 14
click at [122, 499] on span at bounding box center [125, 501] width 10 height 10
click at [166, 504] on span at bounding box center [169, 501] width 10 height 10
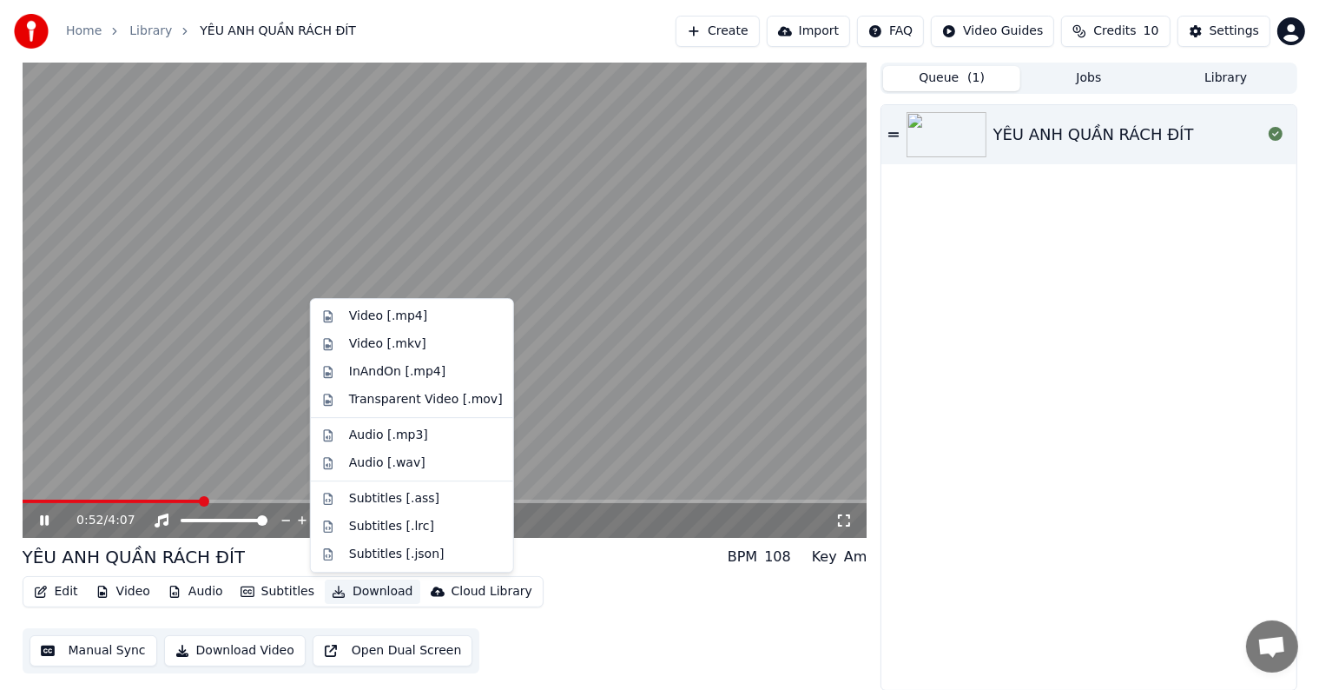
click at [366, 590] on button "Download" at bounding box center [373, 591] width 96 height 24
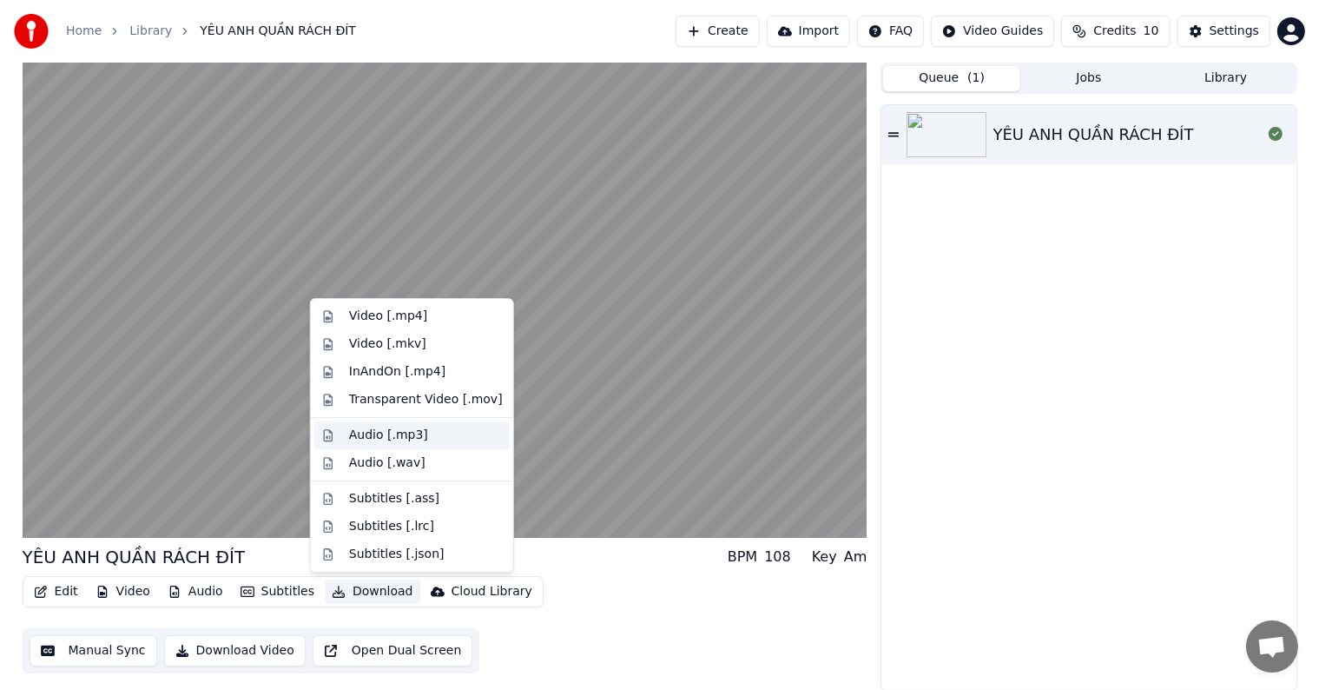
click at [391, 435] on div "Audio [.mp3]" at bounding box center [388, 434] width 79 height 17
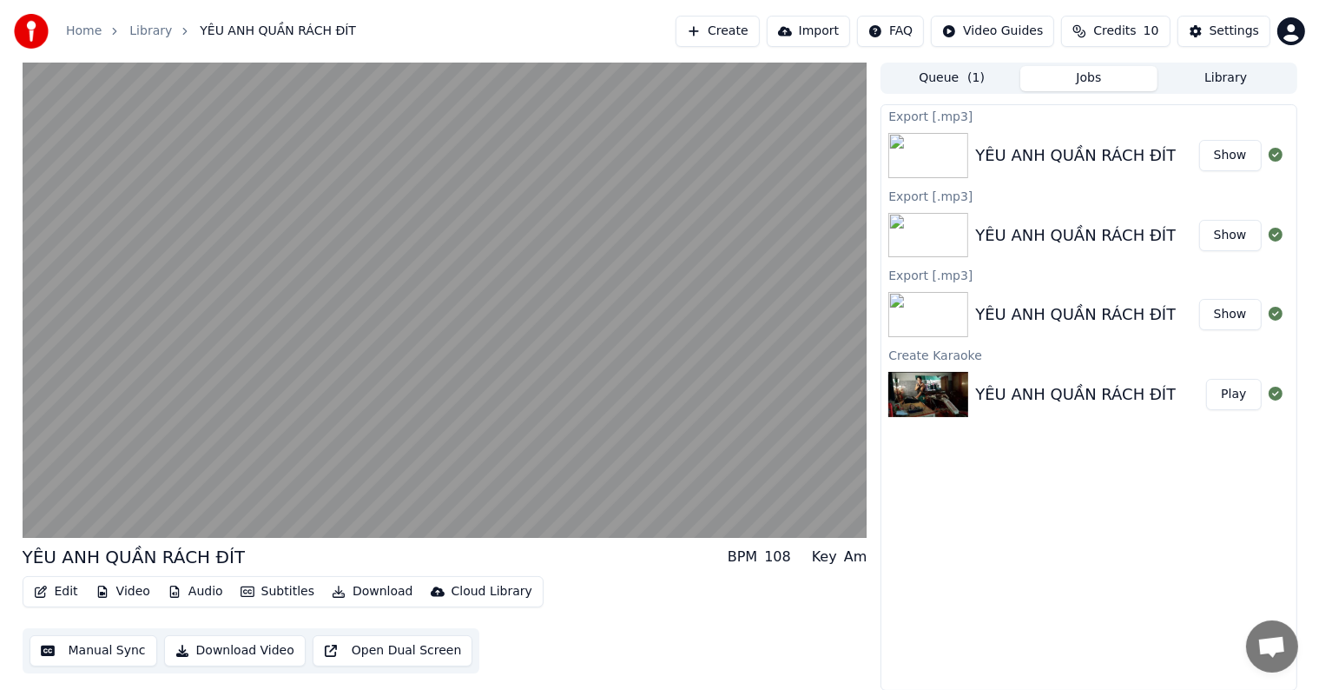
click at [988, 638] on div "Export [.mp3] YÊU ANH QUẦN RÁCH ĐÍT Show Export [.mp3] YÊU ANH QUẦN RÁCH ĐÍT Sh…" at bounding box center [1089, 397] width 416 height 586
click at [1238, 150] on button "Show" at bounding box center [1231, 155] width 63 height 31
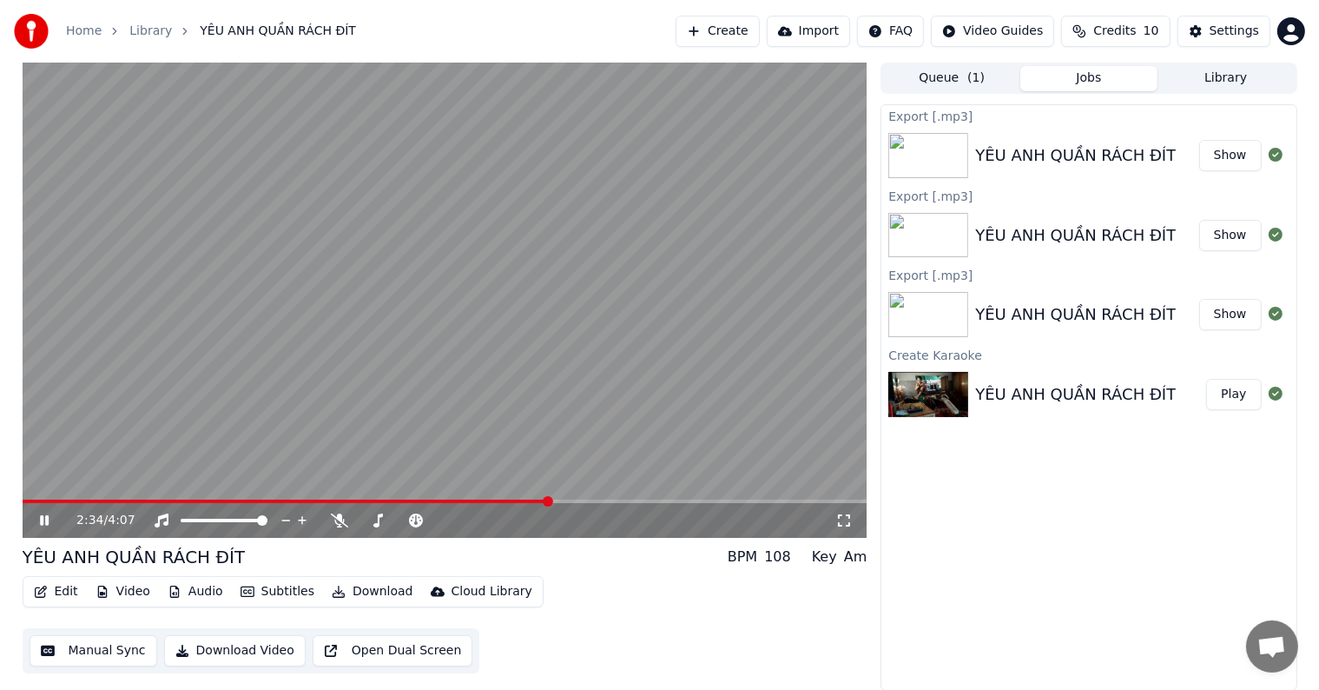
click at [43, 519] on icon at bounding box center [56, 520] width 41 height 14
click at [1006, 552] on div "Export [.mp3] YÊU ANH QUẦN RÁCH ĐÍT Show Export [.mp3] YÊU ANH QUẦN RÁCH ĐÍT Sh…" at bounding box center [1089, 397] width 416 height 586
click at [1014, 516] on div "Export [.mp3] YÊU ANH QUẦN RÁCH ĐÍT Show Export [.mp3] YÊU ANH QUẦN RÁCH ĐÍT Sh…" at bounding box center [1089, 397] width 416 height 586
click at [995, 543] on div "Export [.mp3] YÊU ANH QUẦN RÁCH ĐÍT Show Export [.mp3] YÊU ANH QUẦN RÁCH ĐÍT Sh…" at bounding box center [1089, 397] width 416 height 586
click at [938, 554] on div "Export [.mp3] YÊU ANH QUẦN RÁCH ĐÍT Show Export [.mp3] YÊU ANH QUẦN RÁCH ĐÍT Sh…" at bounding box center [1089, 397] width 416 height 586
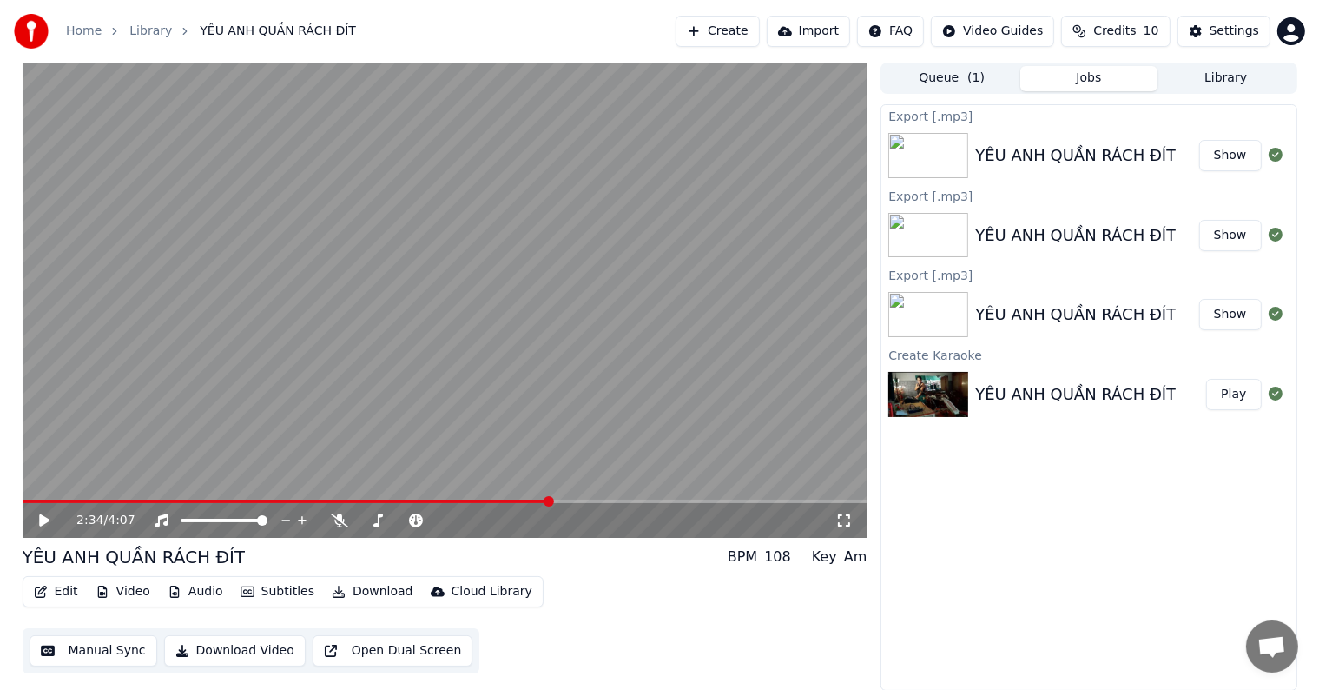
click at [247, 651] on button "Download Video" at bounding box center [235, 650] width 142 height 31
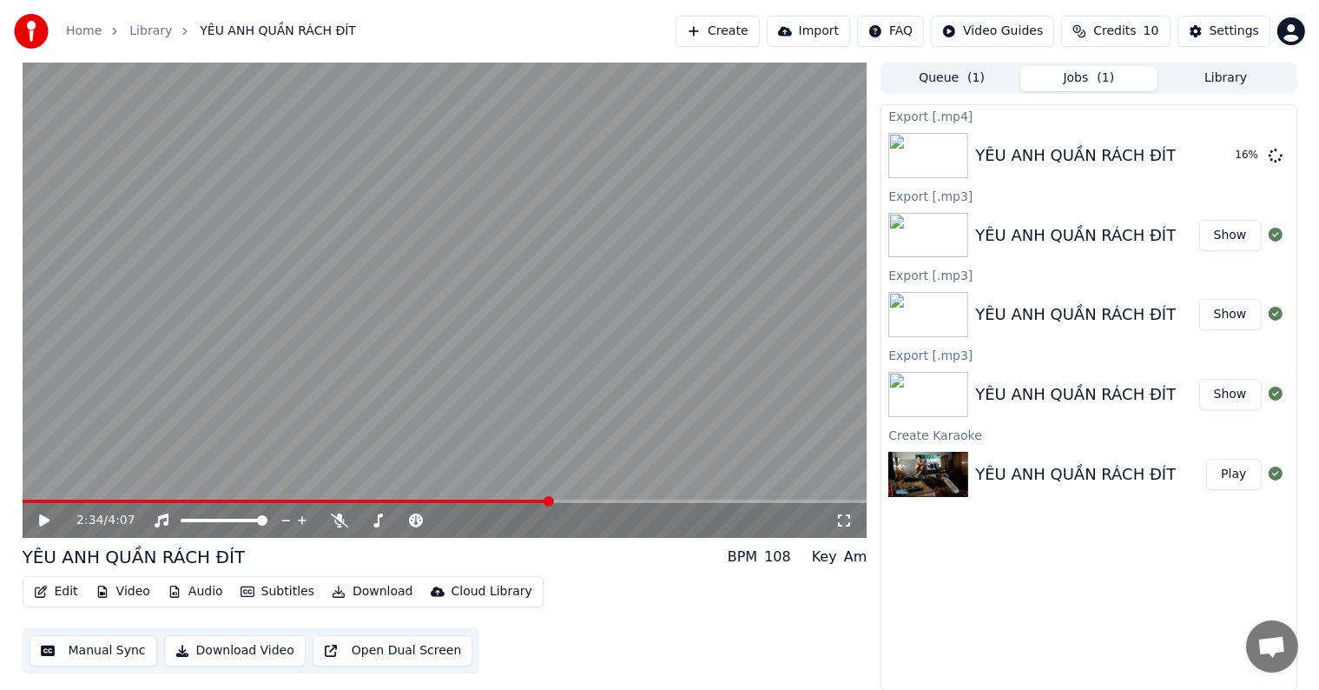
click at [948, 582] on div "Export [.mp4] YÊU ANH QUẦN RÁCH ĐÍT 16 % Export [.mp3] YÊU ANH QUẦN RÁCH ĐÍT Sh…" at bounding box center [1089, 397] width 416 height 586
click at [1079, 591] on div "Export [.mp4] YÊU ANH QUẦN RÁCH ĐÍT 33 % Export [.mp3] YÊU ANH QUẦN RÁCH ĐÍT Sh…" at bounding box center [1089, 397] width 416 height 586
click at [648, 611] on div "Edit Video Audio Subtitles Download Cloud Library Manual Sync Download Video Op…" at bounding box center [445, 624] width 845 height 97
click at [955, 585] on div "Export [.mp4] YÊU ANH QUẦN RÁCH ĐÍT 49 % Export [.mp3] YÊU ANH QUẦN RÁCH ĐÍT Sh…" at bounding box center [1089, 397] width 416 height 586
click at [1225, 154] on button "Show" at bounding box center [1231, 155] width 63 height 31
